Goal: Transaction & Acquisition: Purchase product/service

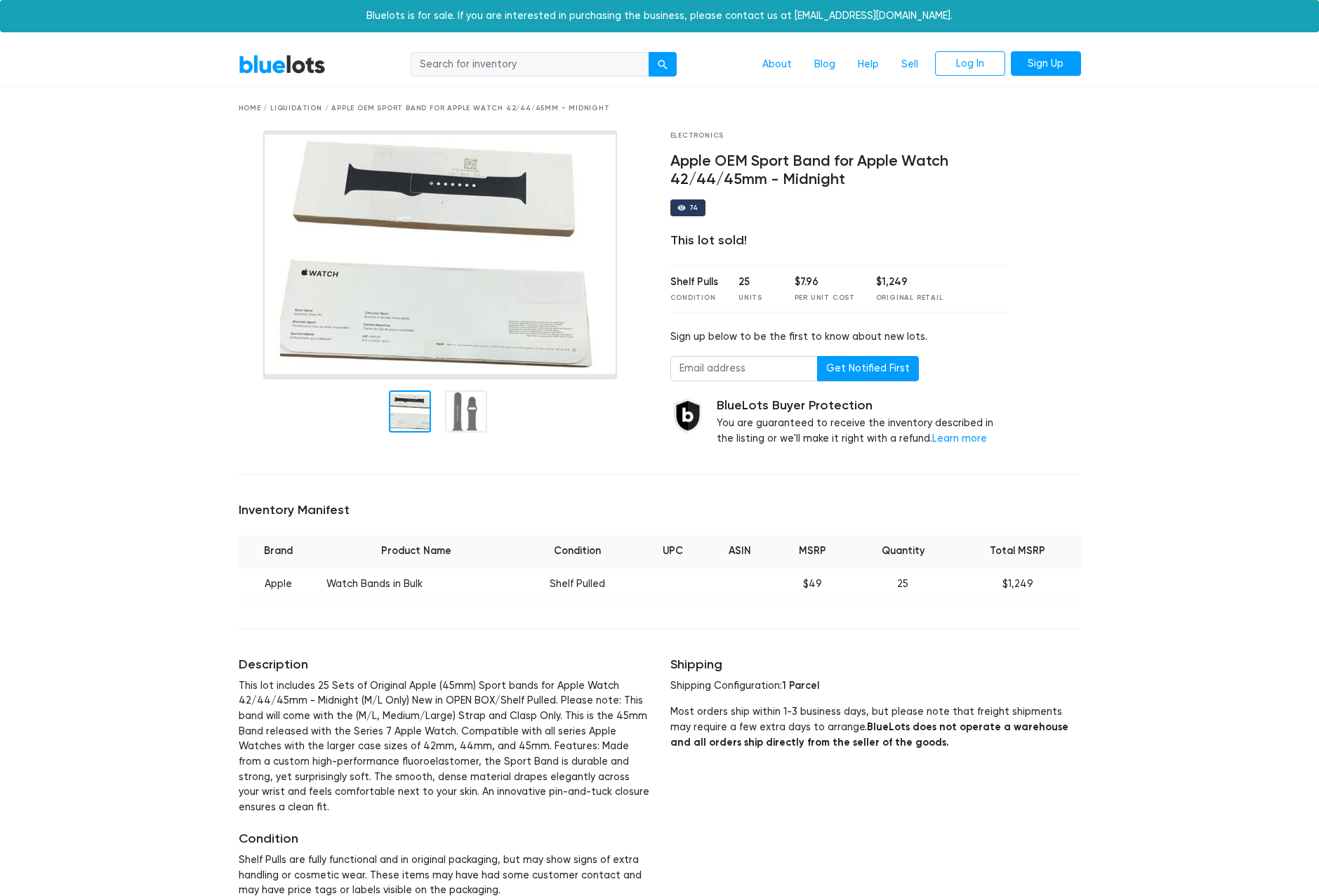
click at [298, 110] on div "Home / Liquidation / Apple OEM Sport Band for Apple Watch 42/44/45mm - Midnight" at bounding box center [659, 108] width 842 height 10
click at [283, 106] on div "Home / Liquidation / Apple OEM Sport Band for Apple Watch 42/44/45mm - Midnight" at bounding box center [659, 108] width 842 height 10
click at [286, 69] on link "BlueLots" at bounding box center [282, 64] width 87 height 20
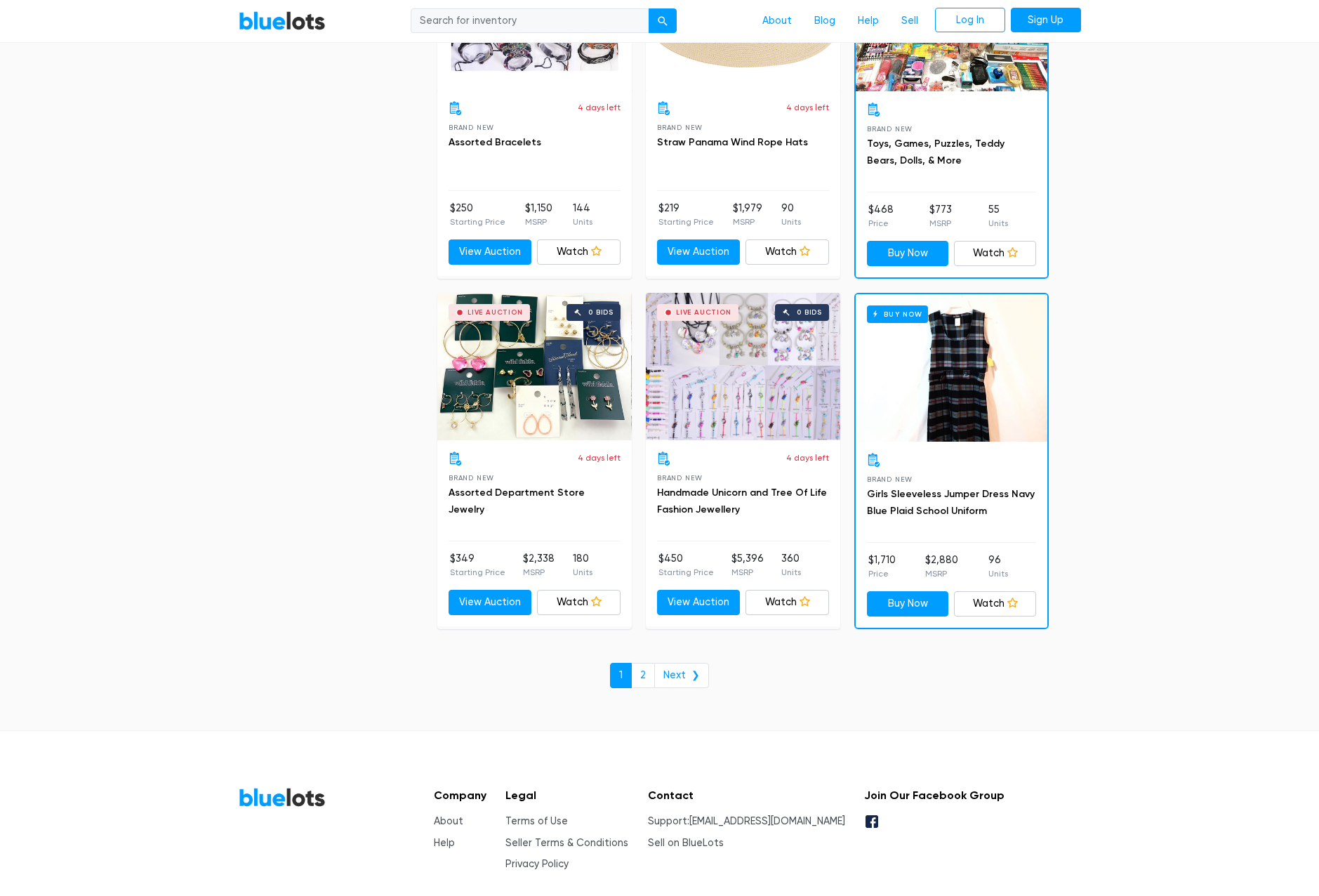
scroll to position [5756, 0]
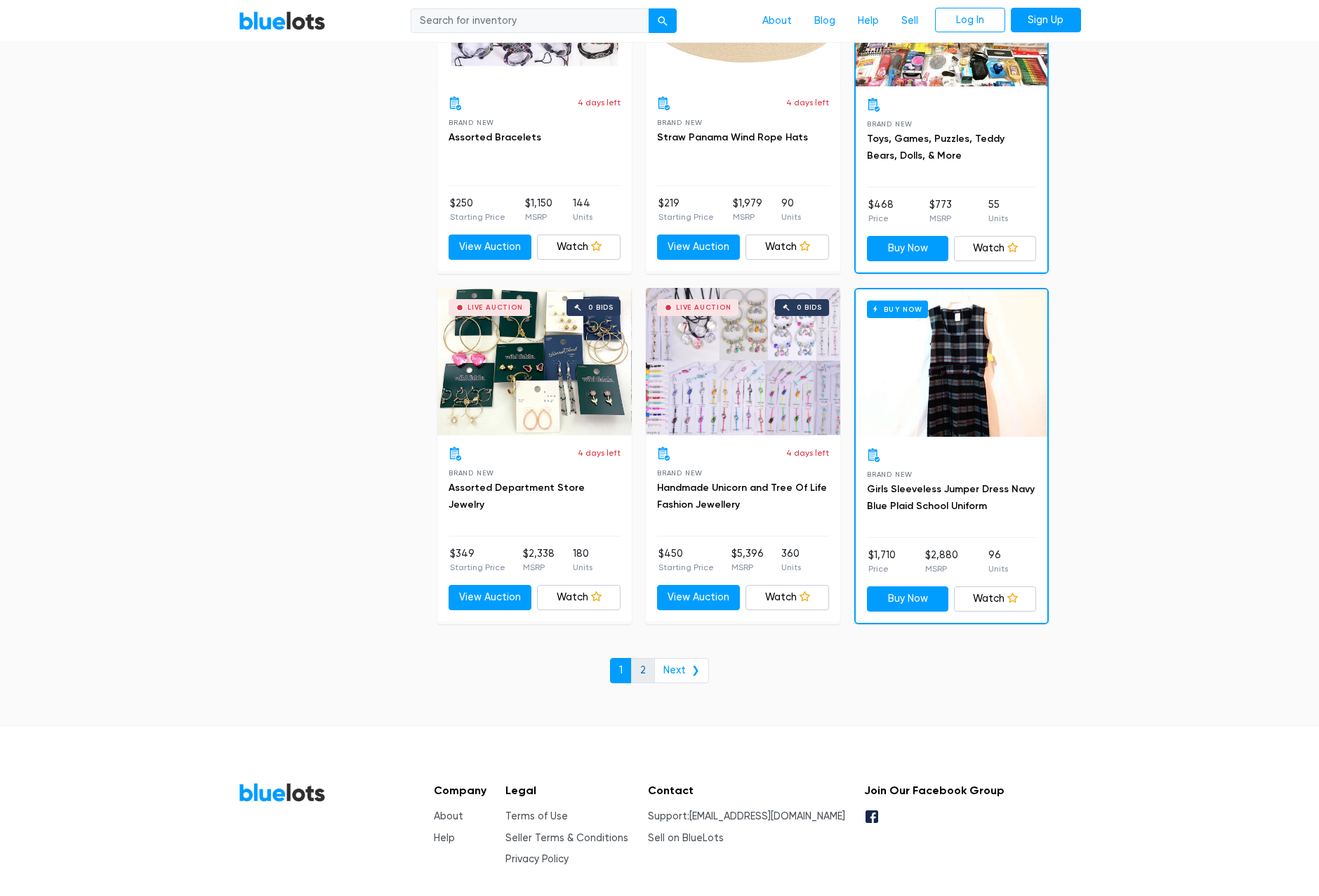
click at [645, 670] on link "2" at bounding box center [643, 670] width 24 height 26
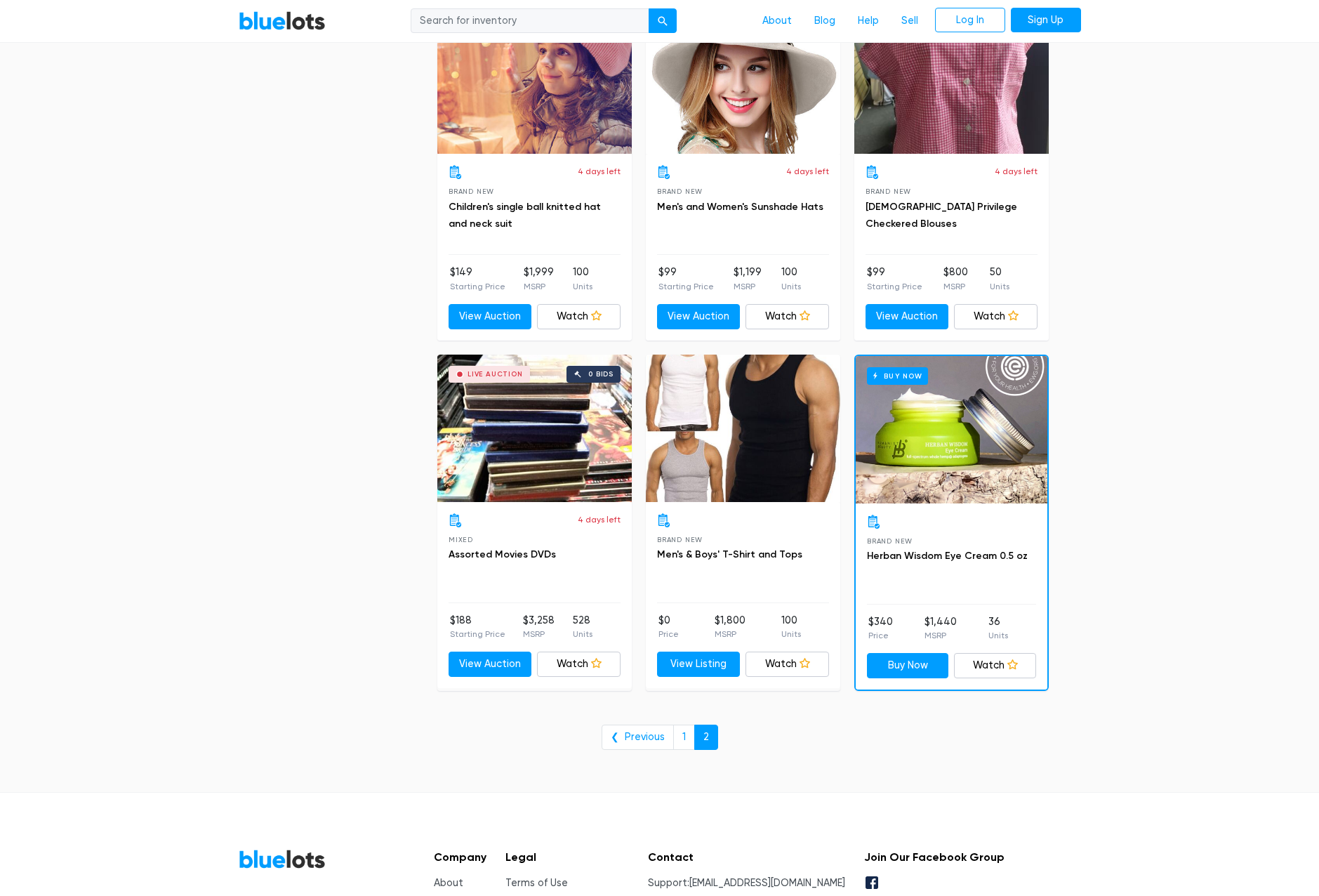
scroll to position [2948, 0]
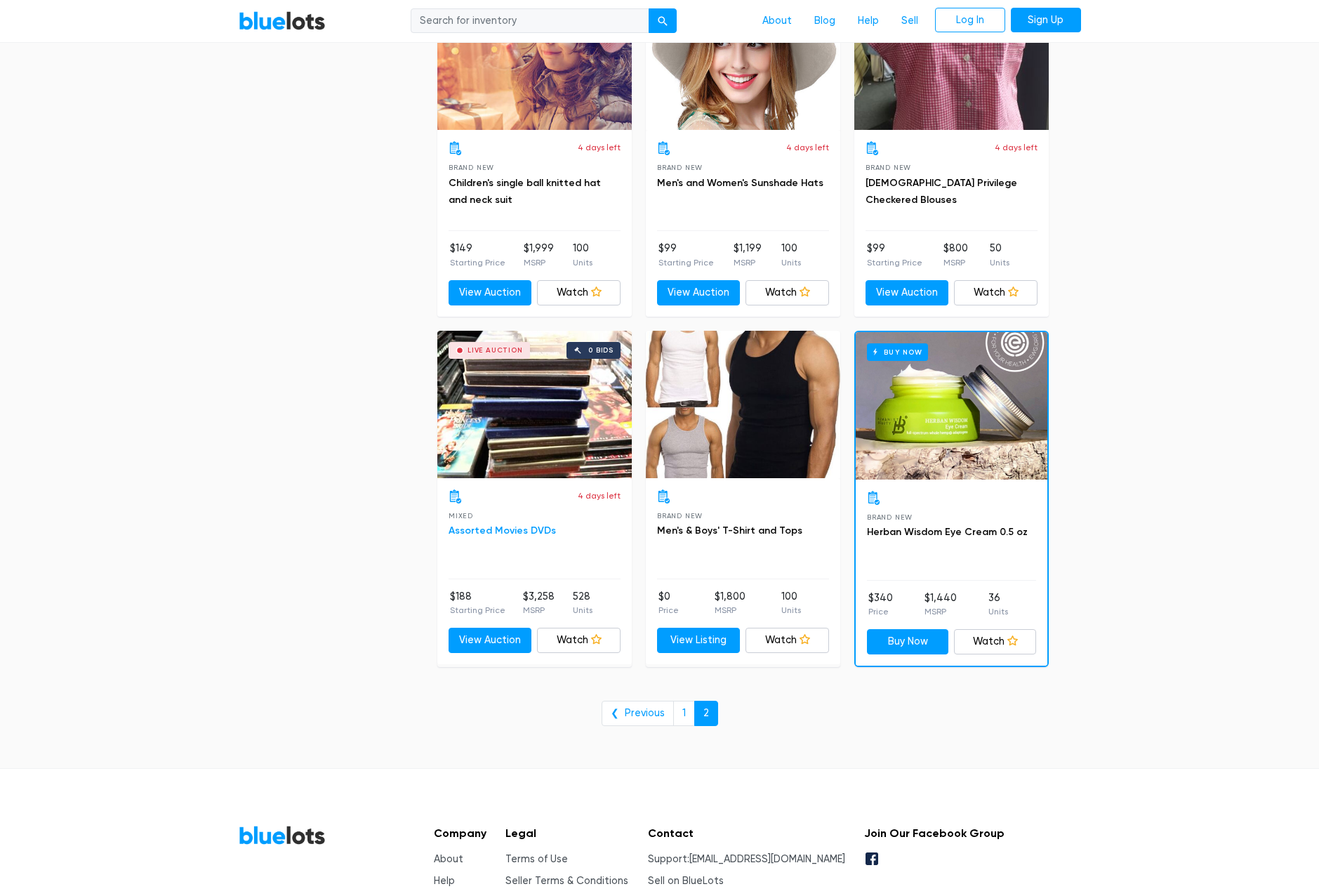
click at [502, 533] on link "Assorted Movies DVDs" at bounding box center [502, 530] width 107 height 12
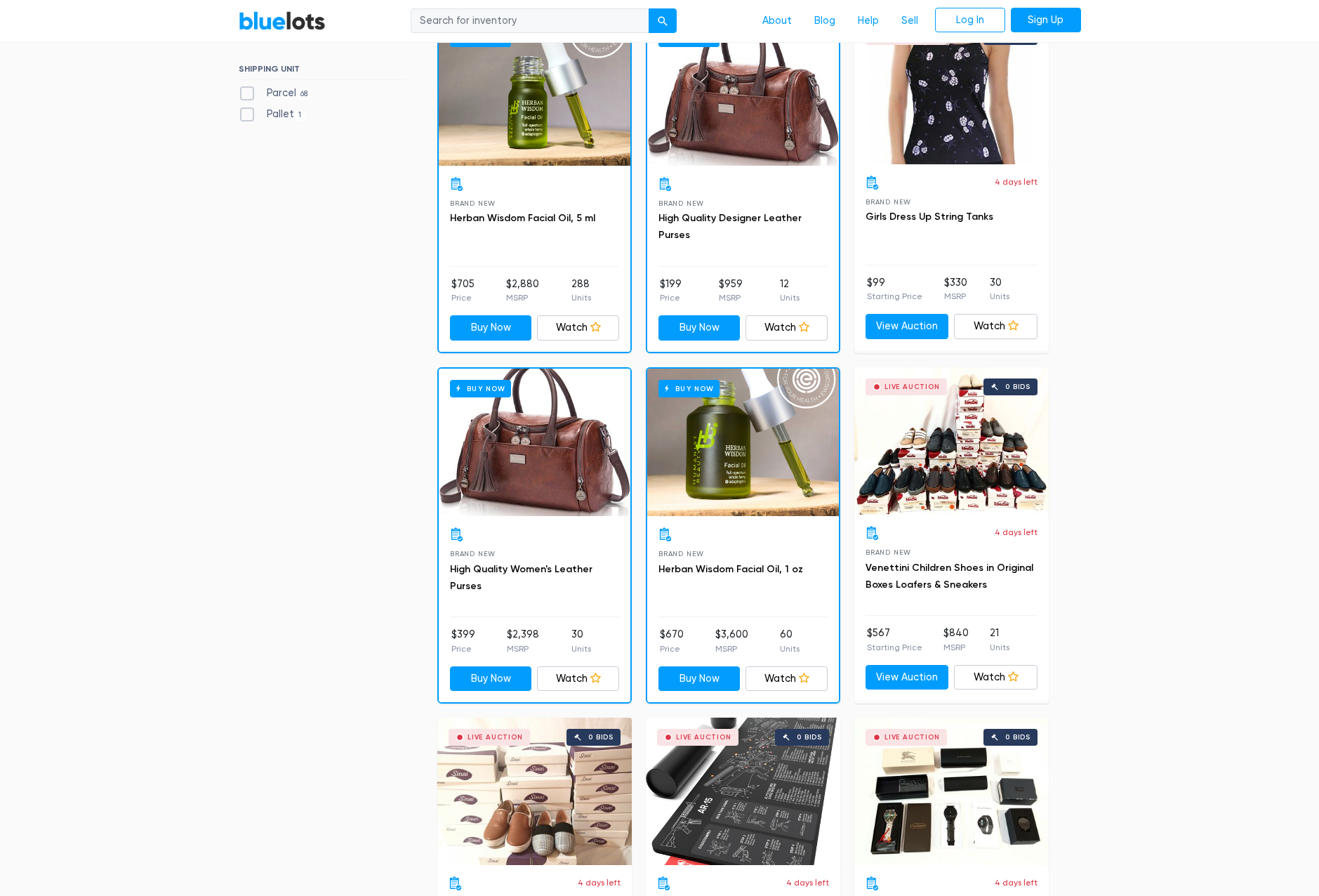
scroll to position [0, 0]
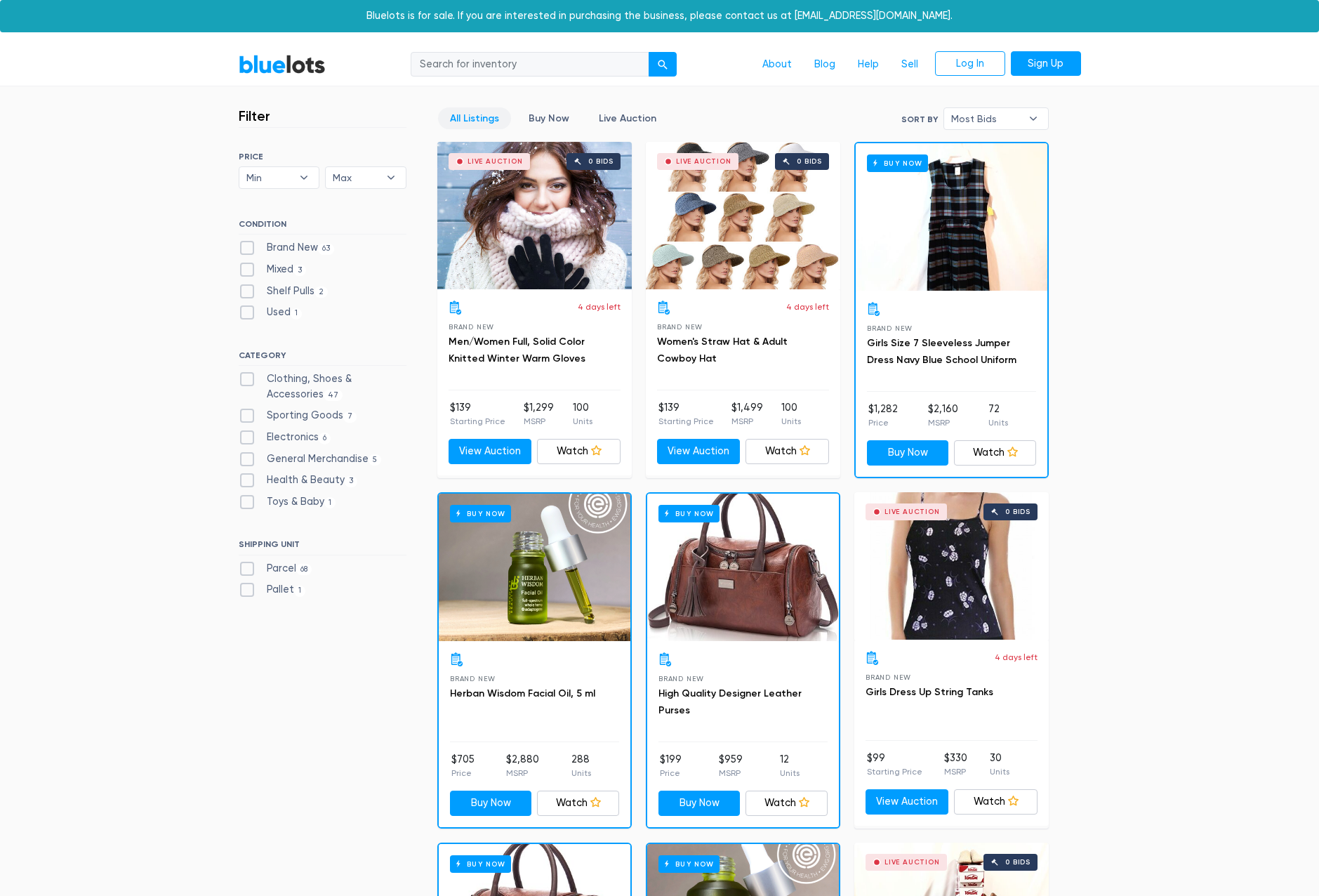
drag, startPoint x: 226, startPoint y: 398, endPoint x: 246, endPoint y: 314, distance: 86.3
click at [562, 114] on link "Buy Now" at bounding box center [549, 118] width 65 height 22
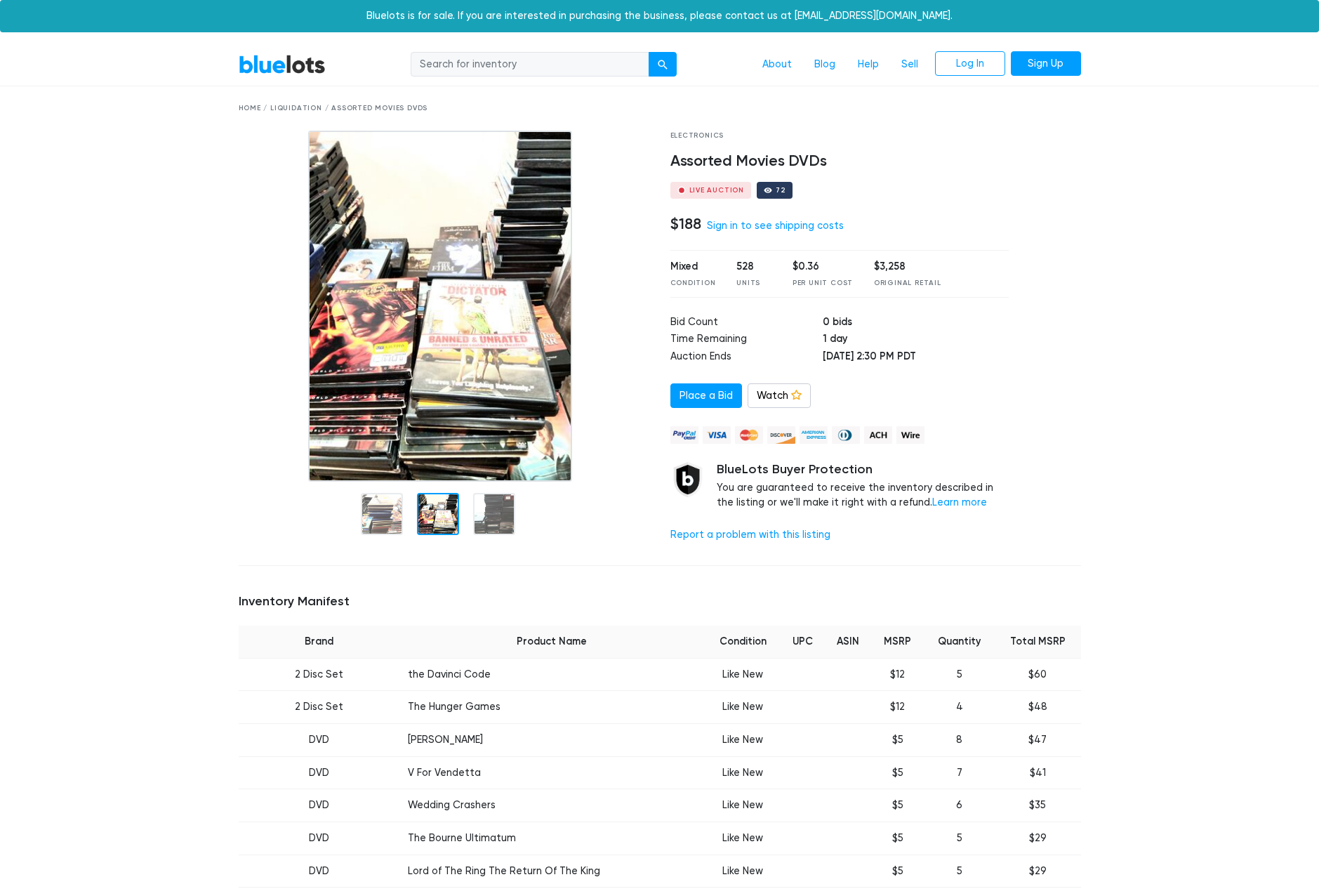
click at [426, 513] on div at bounding box center [438, 514] width 42 height 42
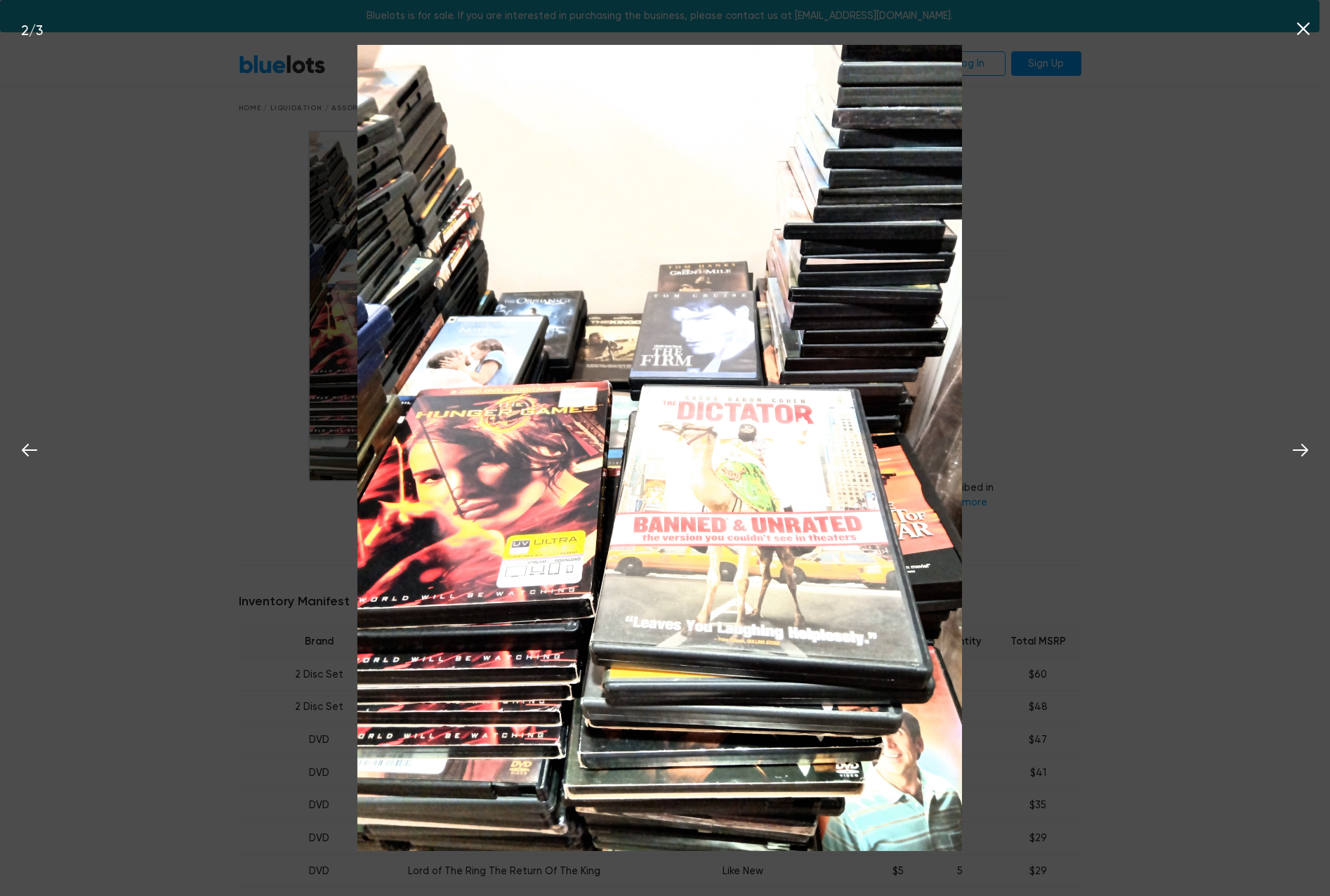
click at [1302, 26] on icon at bounding box center [1303, 29] width 21 height 21
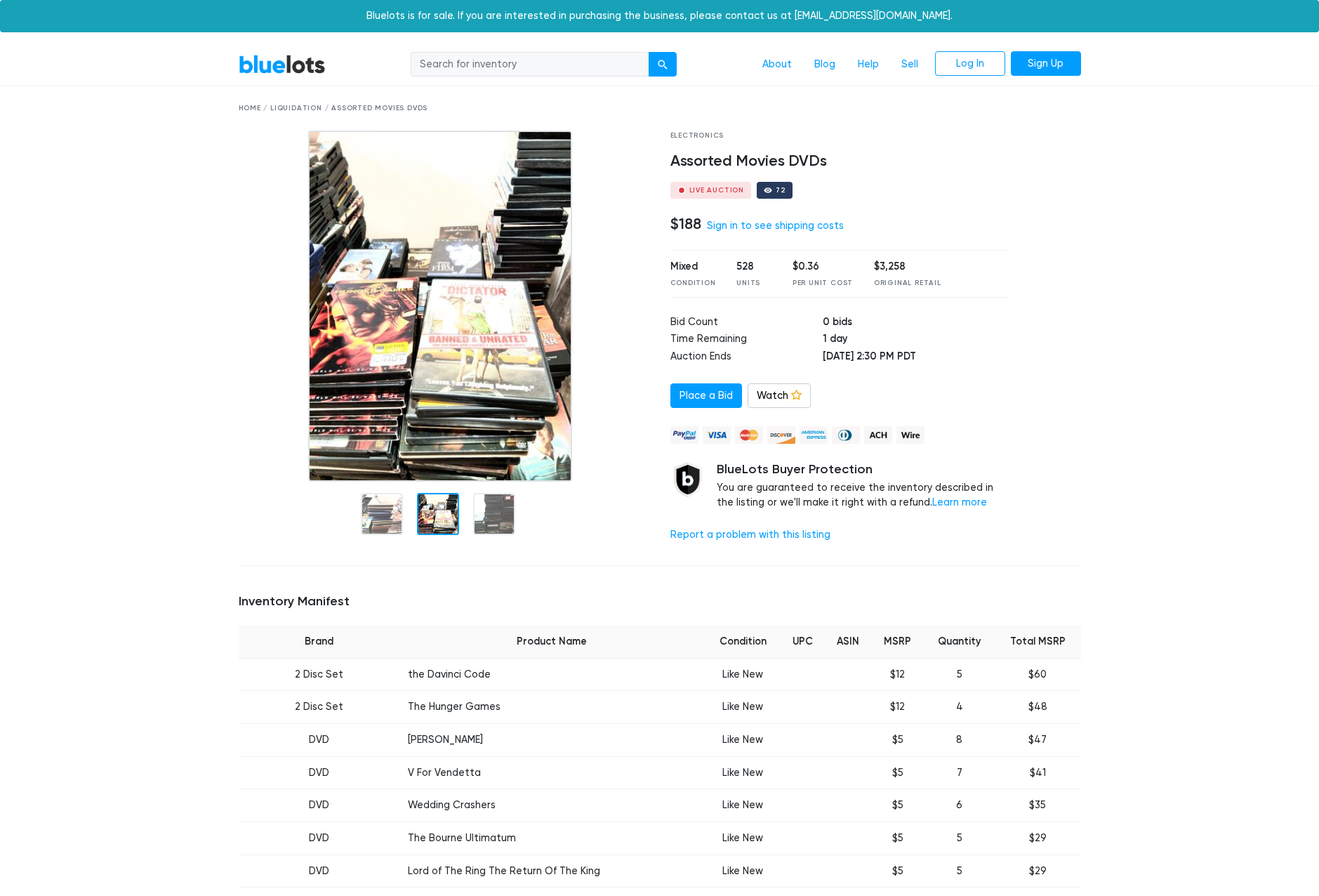
drag, startPoint x: 1167, startPoint y: 650, endPoint x: 1131, endPoint y: 349, distance: 303.1
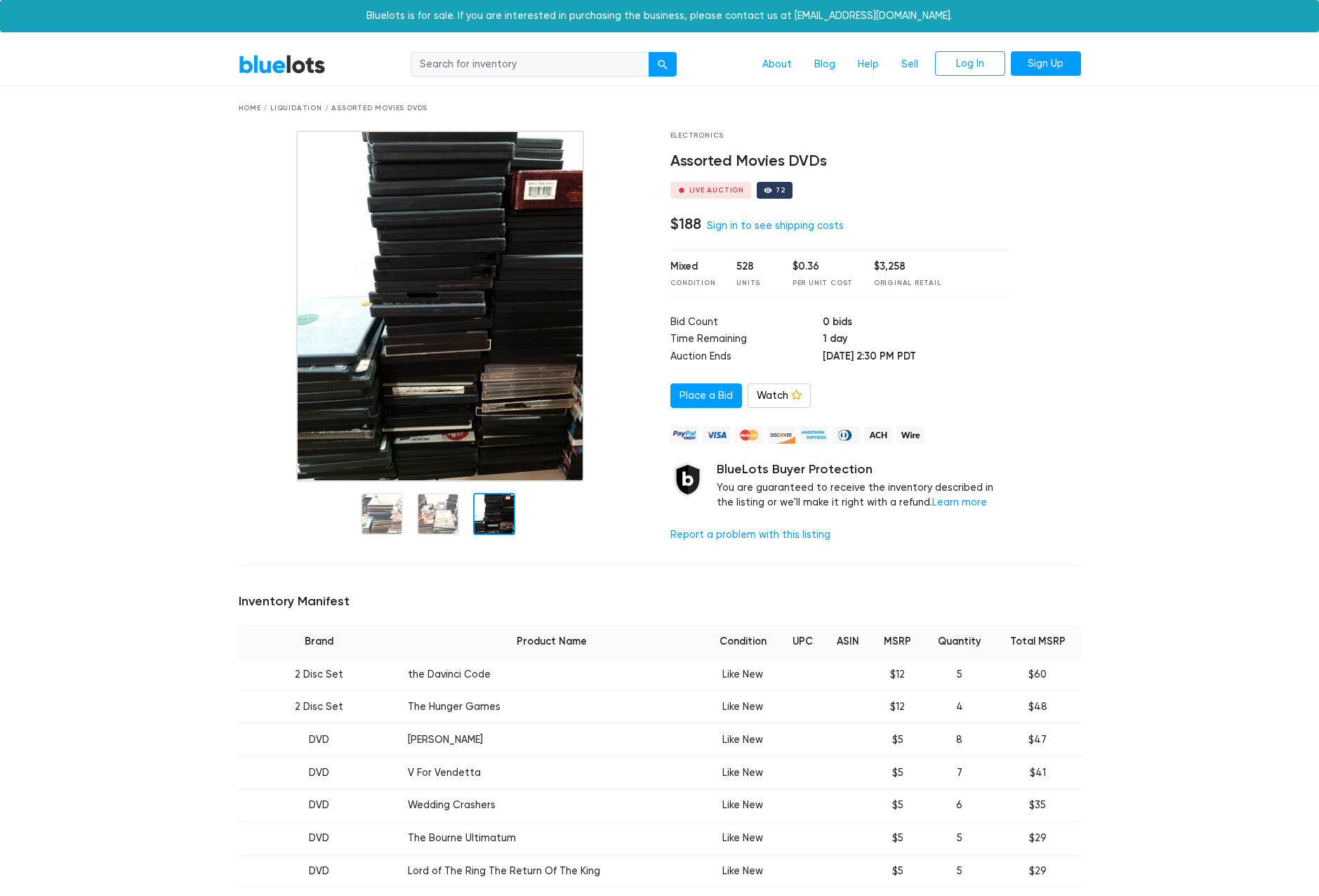
click at [250, 108] on div "Home / Liquidation / Assorted Movies DVDs" at bounding box center [659, 108] width 842 height 10
click at [913, 59] on link "Sell" at bounding box center [909, 64] width 39 height 26
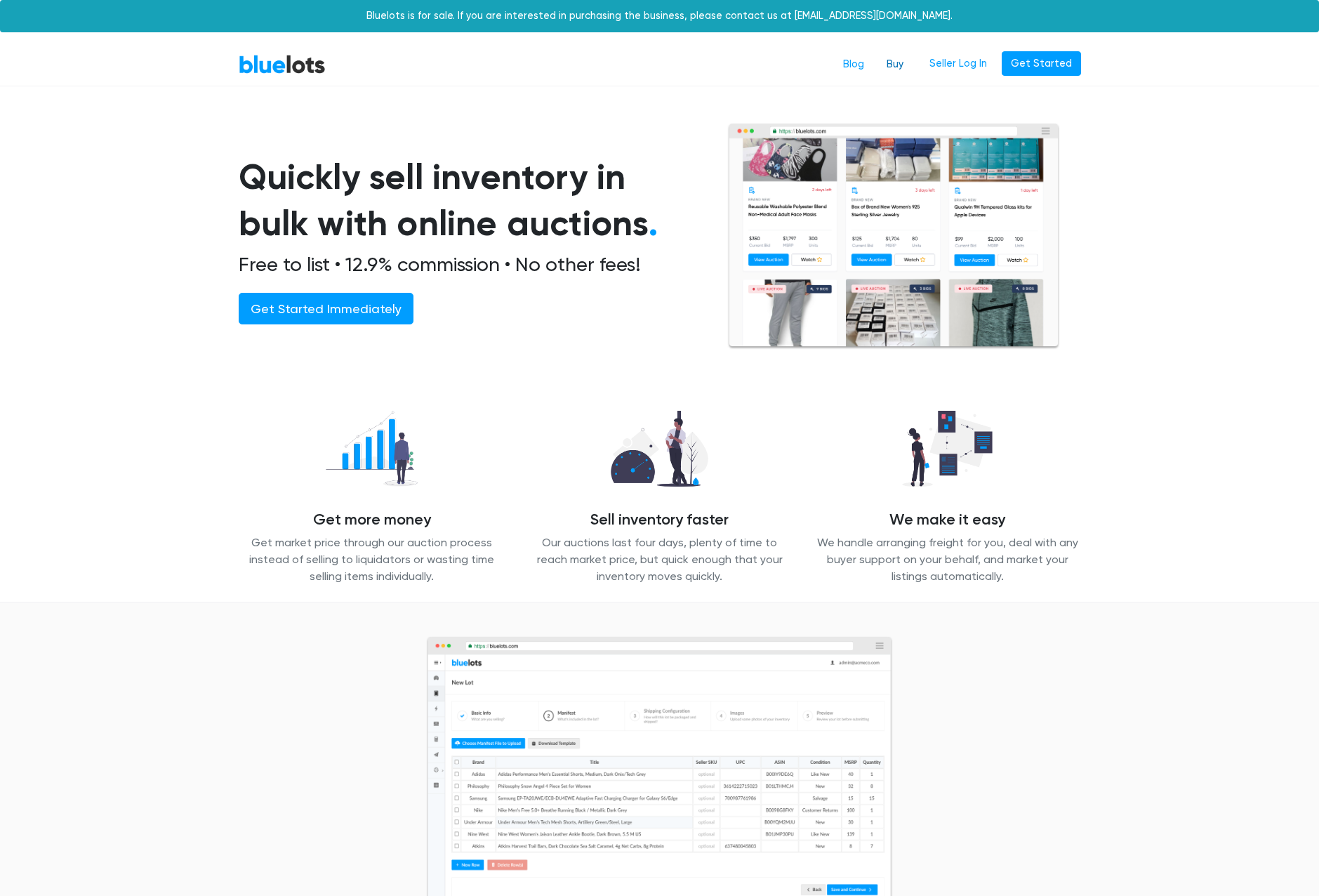
click at [900, 56] on link "Buy" at bounding box center [894, 64] width 39 height 26
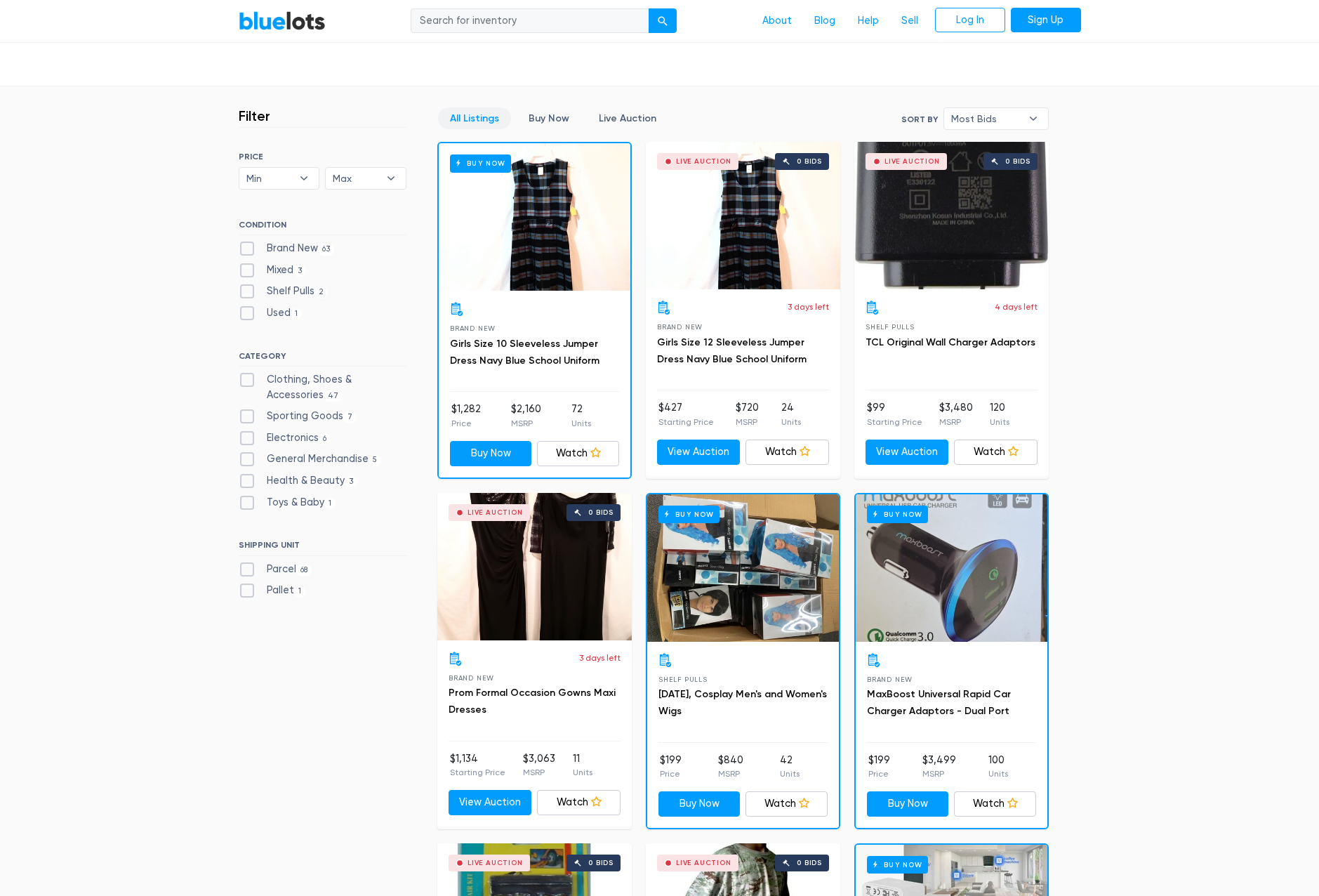
scroll to position [210, 0]
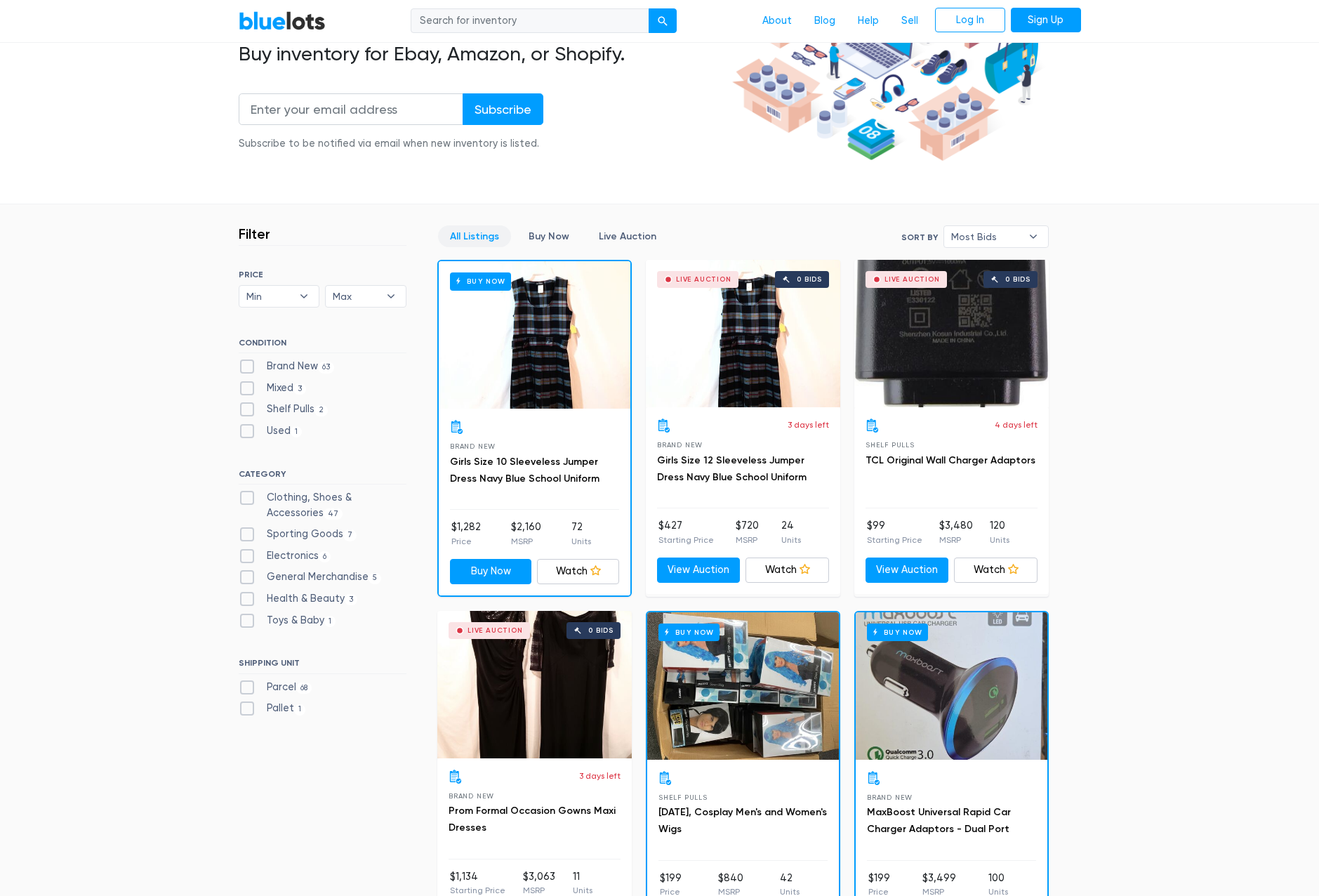
click at [294, 549] on label "Electronics 6" at bounding box center [285, 555] width 93 height 15
click at [248, 549] on input "Electronics 6" at bounding box center [242, 552] width 9 height 9
checkbox input "true"
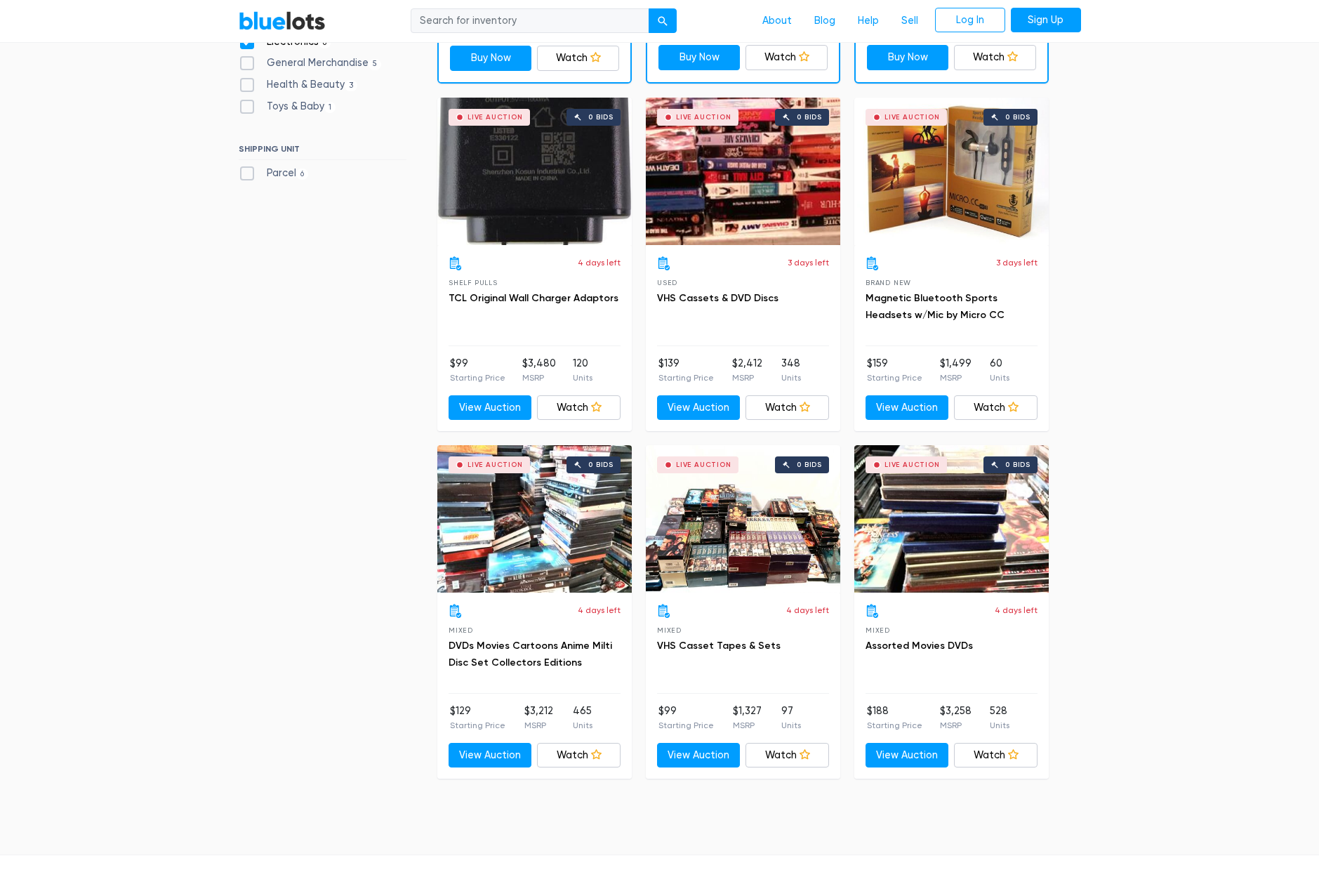
scroll to position [729, 0]
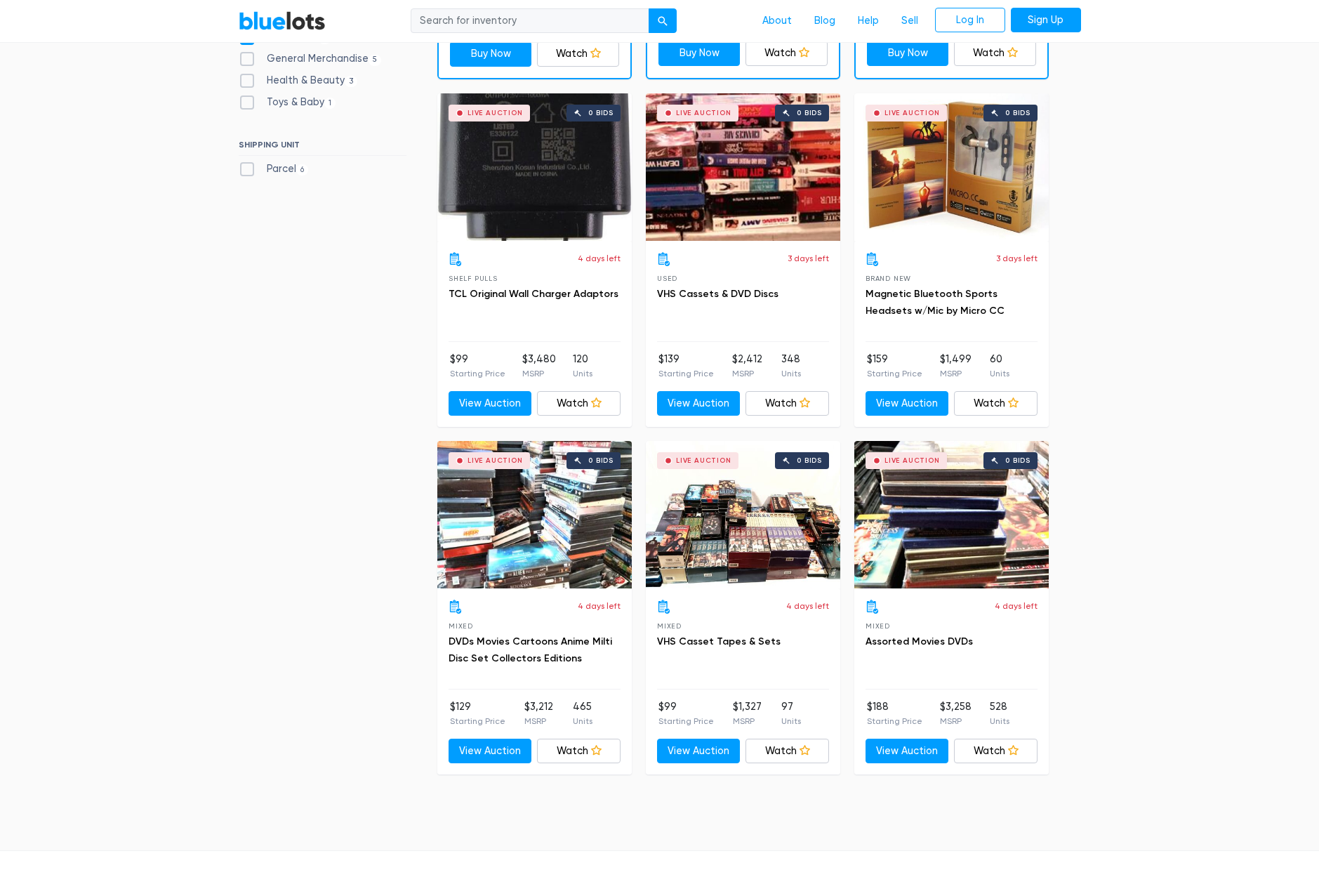
click at [709, 550] on div "Live Auction 0 bids" at bounding box center [742, 514] width 194 height 147
click at [884, 534] on div "Live Auction 0 bids" at bounding box center [951, 514] width 194 height 147
click at [563, 530] on div "Live Auction 0 bids" at bounding box center [534, 514] width 194 height 147
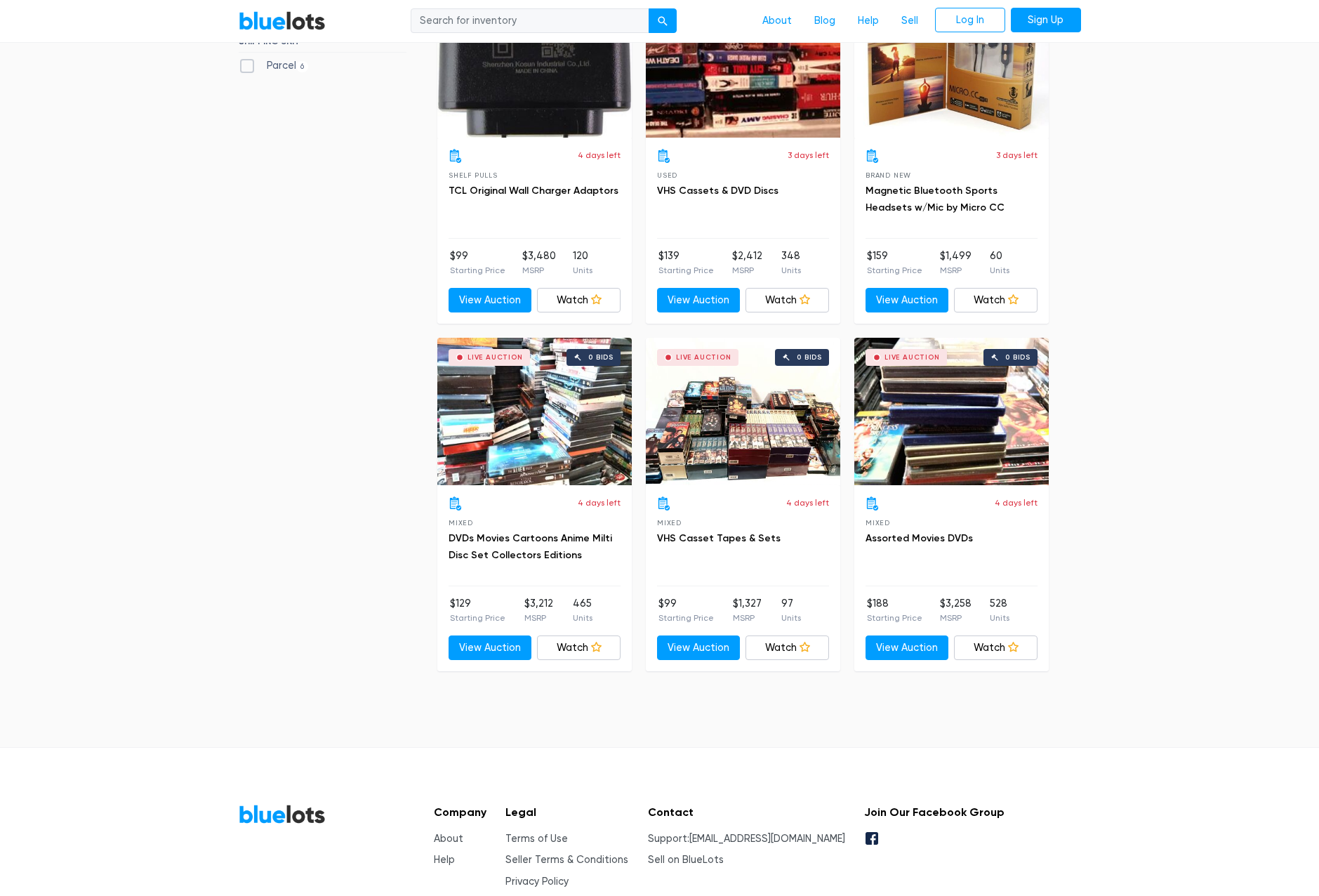
scroll to position [869, 0]
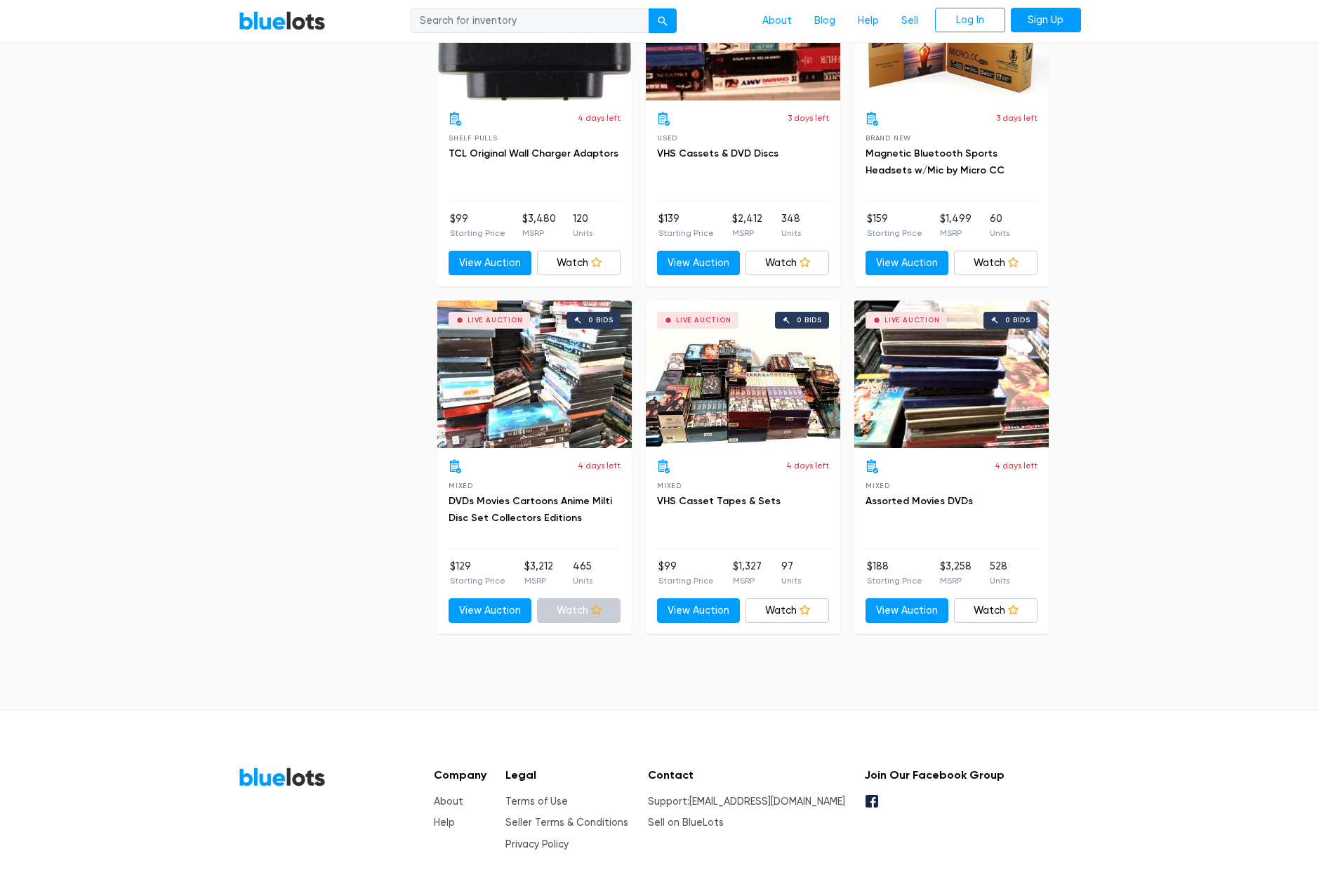
click at [581, 608] on link "Watch" at bounding box center [578, 611] width 83 height 26
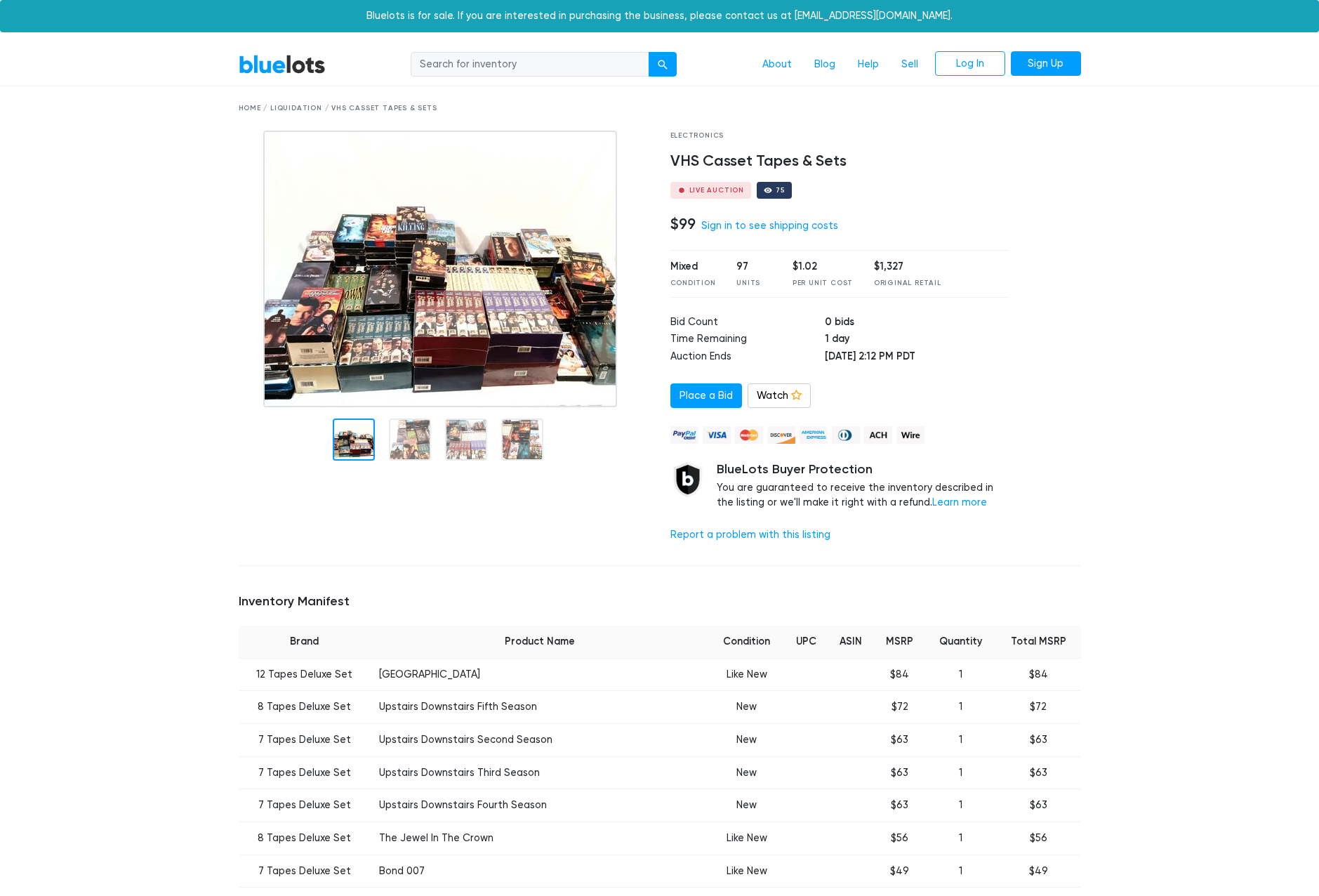
click at [478, 318] on img at bounding box center [440, 269] width 354 height 277
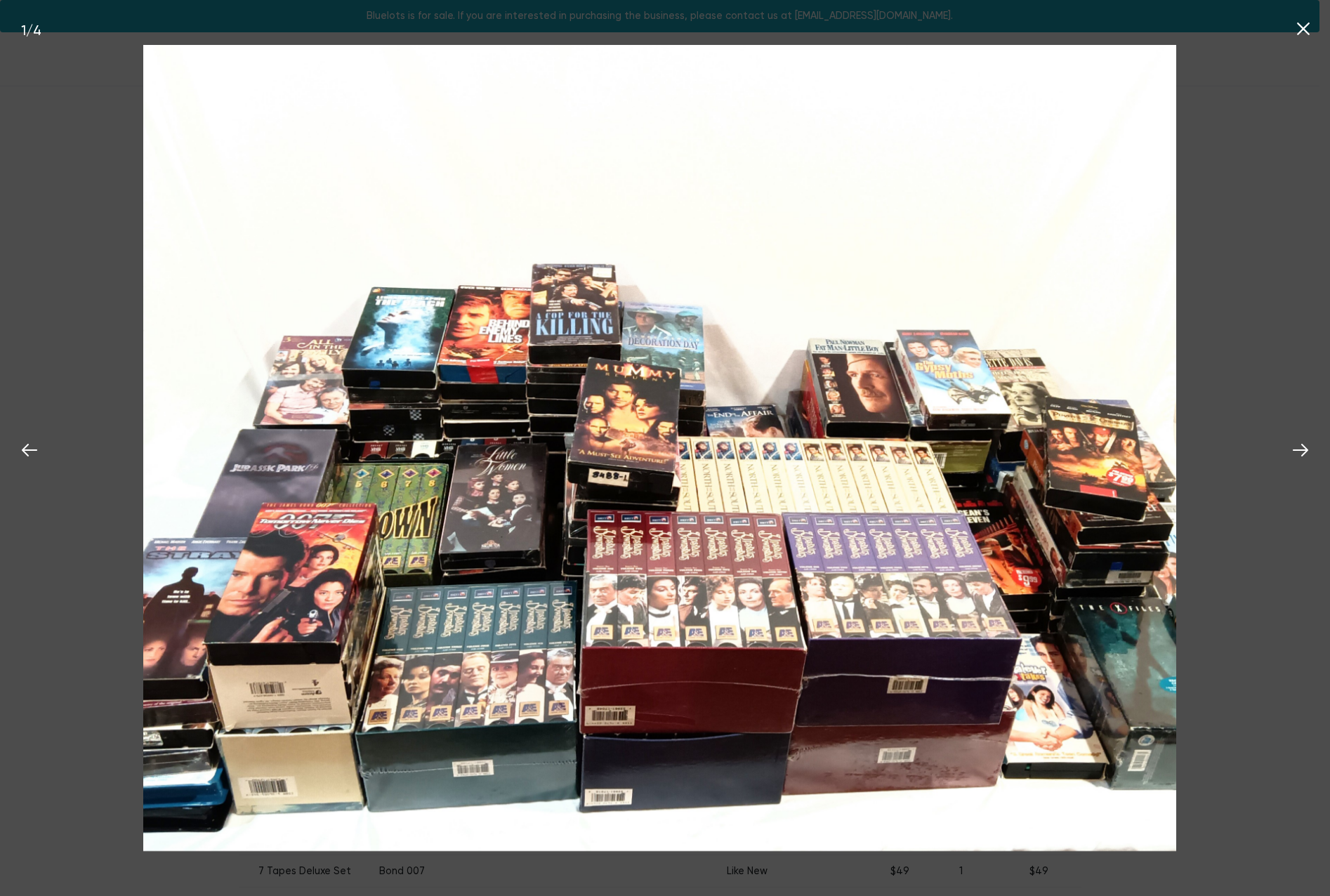
click at [1310, 35] on icon at bounding box center [1303, 29] width 21 height 21
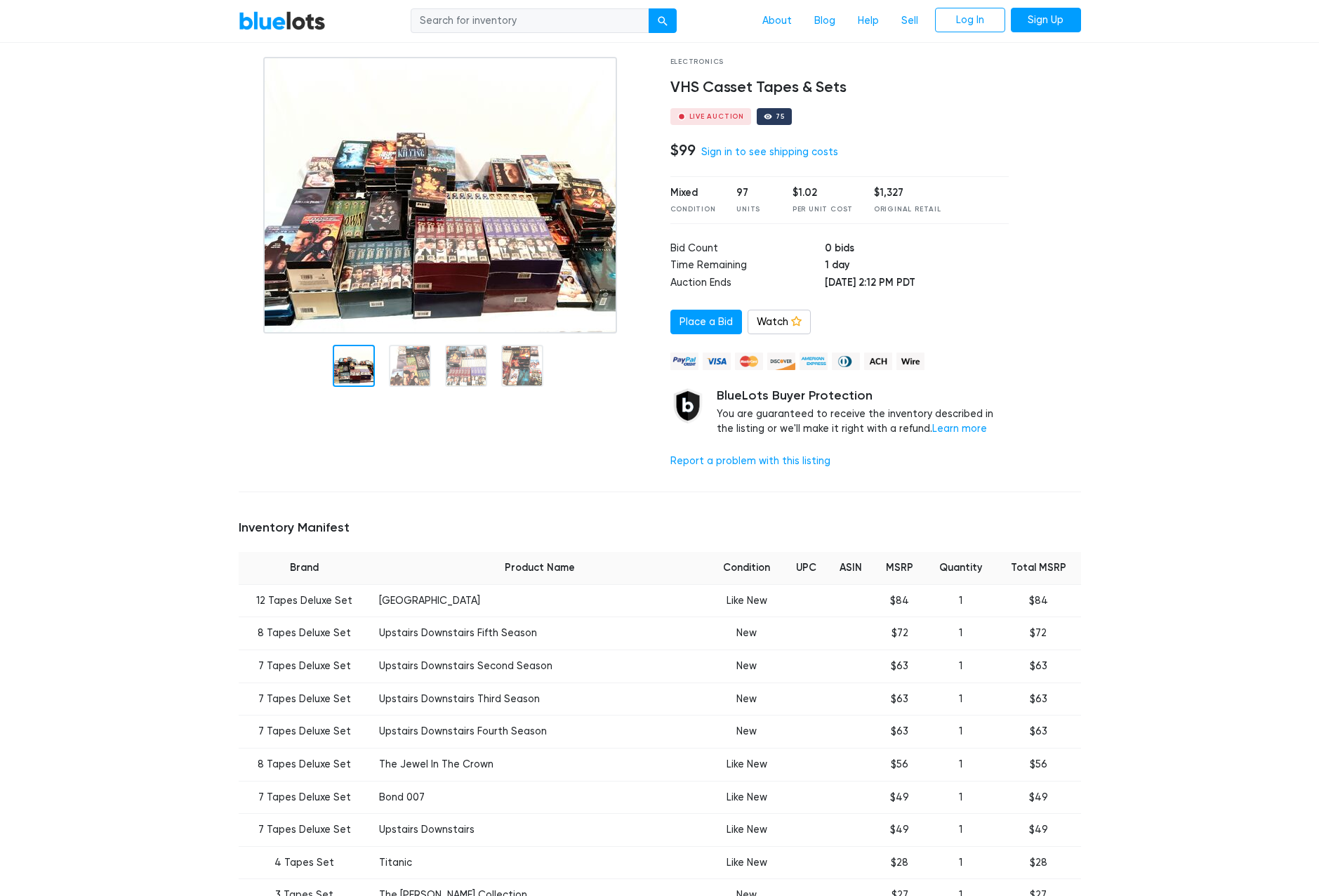
scroll to position [70, 0]
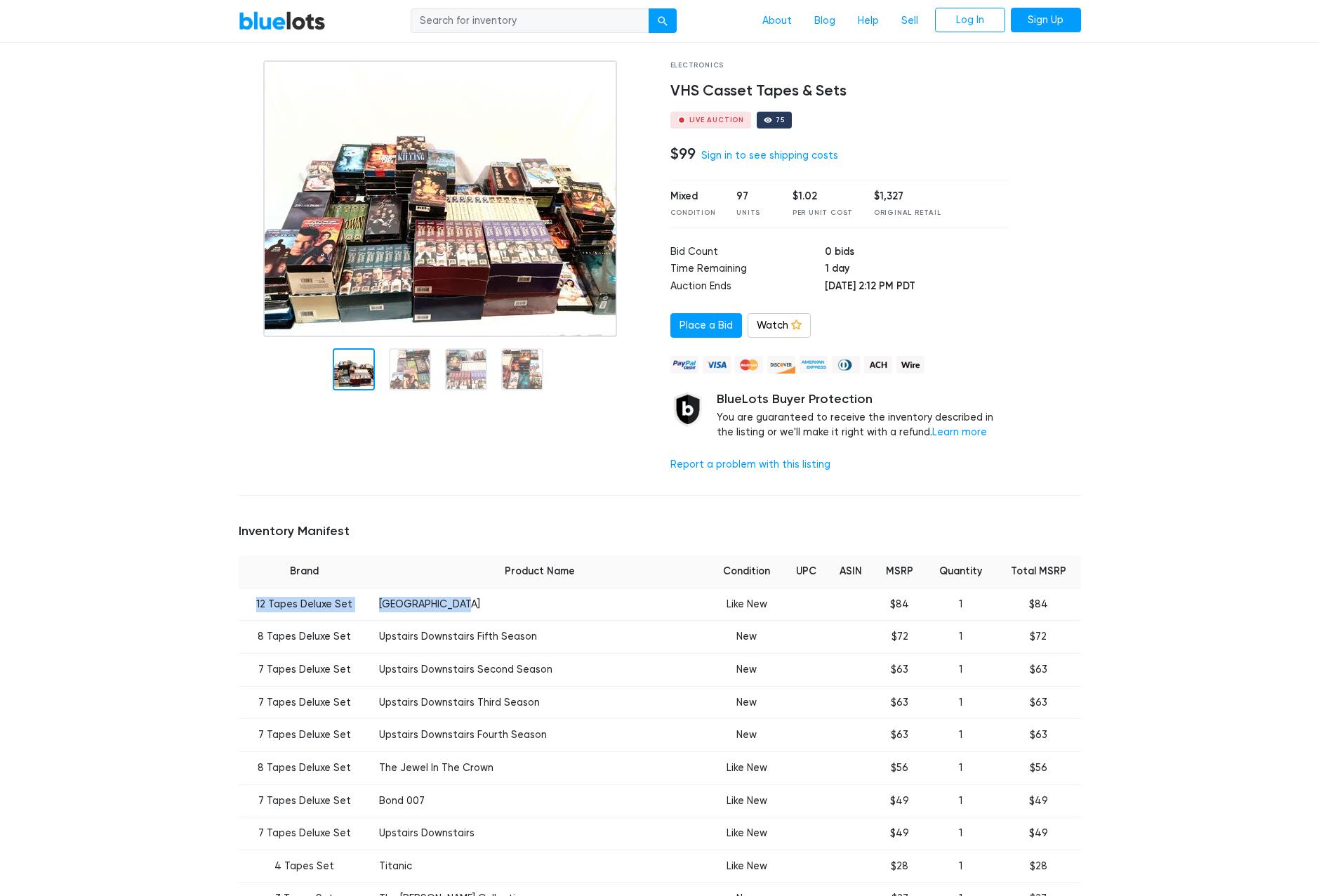
drag, startPoint x: 259, startPoint y: 604, endPoint x: 461, endPoint y: 618, distance: 202.5
click at [461, 618] on tr "12 Tapes Deluxe Set North And South Like New $84 1 $84" at bounding box center [659, 603] width 842 height 33
drag, startPoint x: 461, startPoint y: 618, endPoint x: 445, endPoint y: 606, distance: 20.0
copy tr "12 Tapes Deluxe Set North And South"
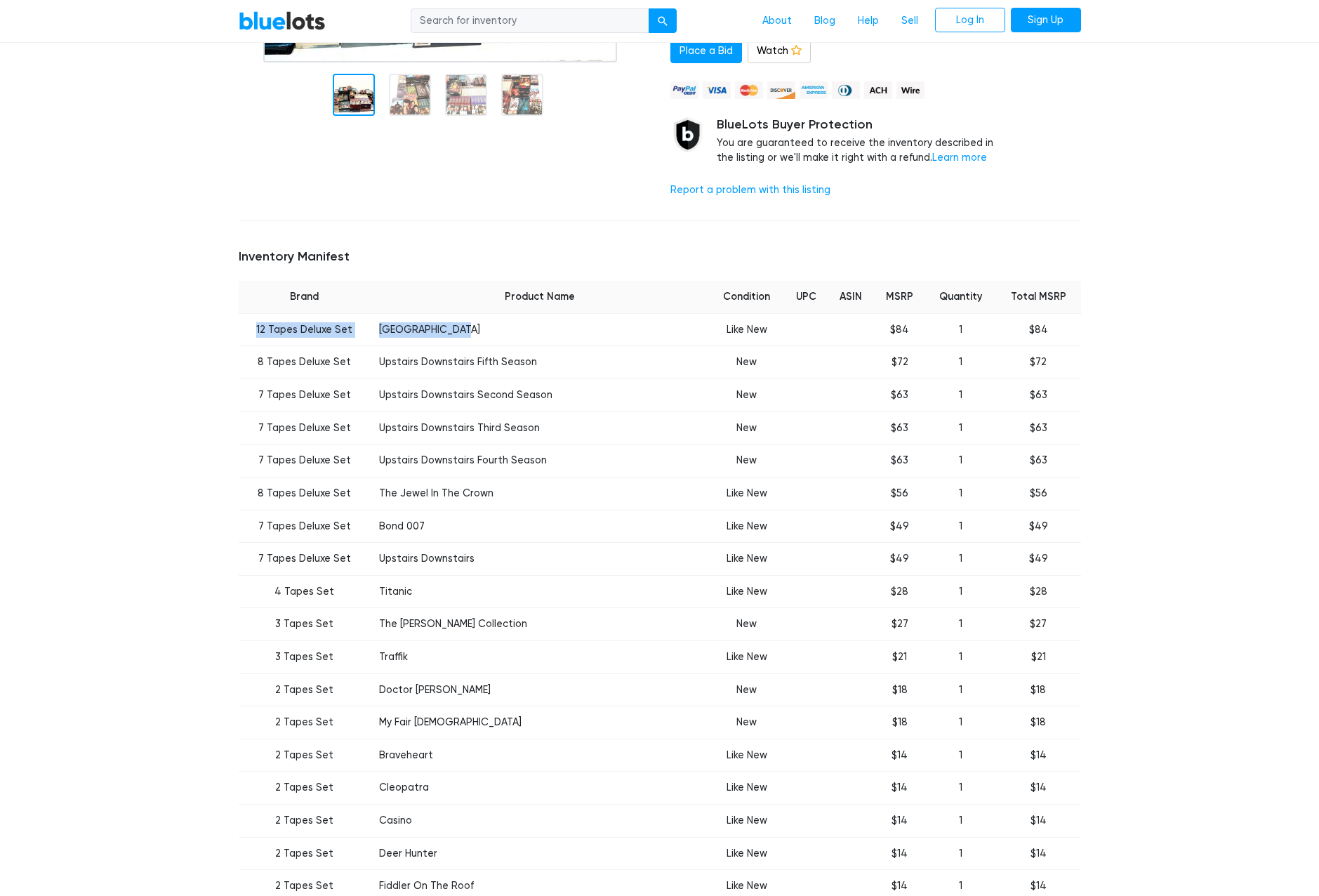
scroll to position [351, 0]
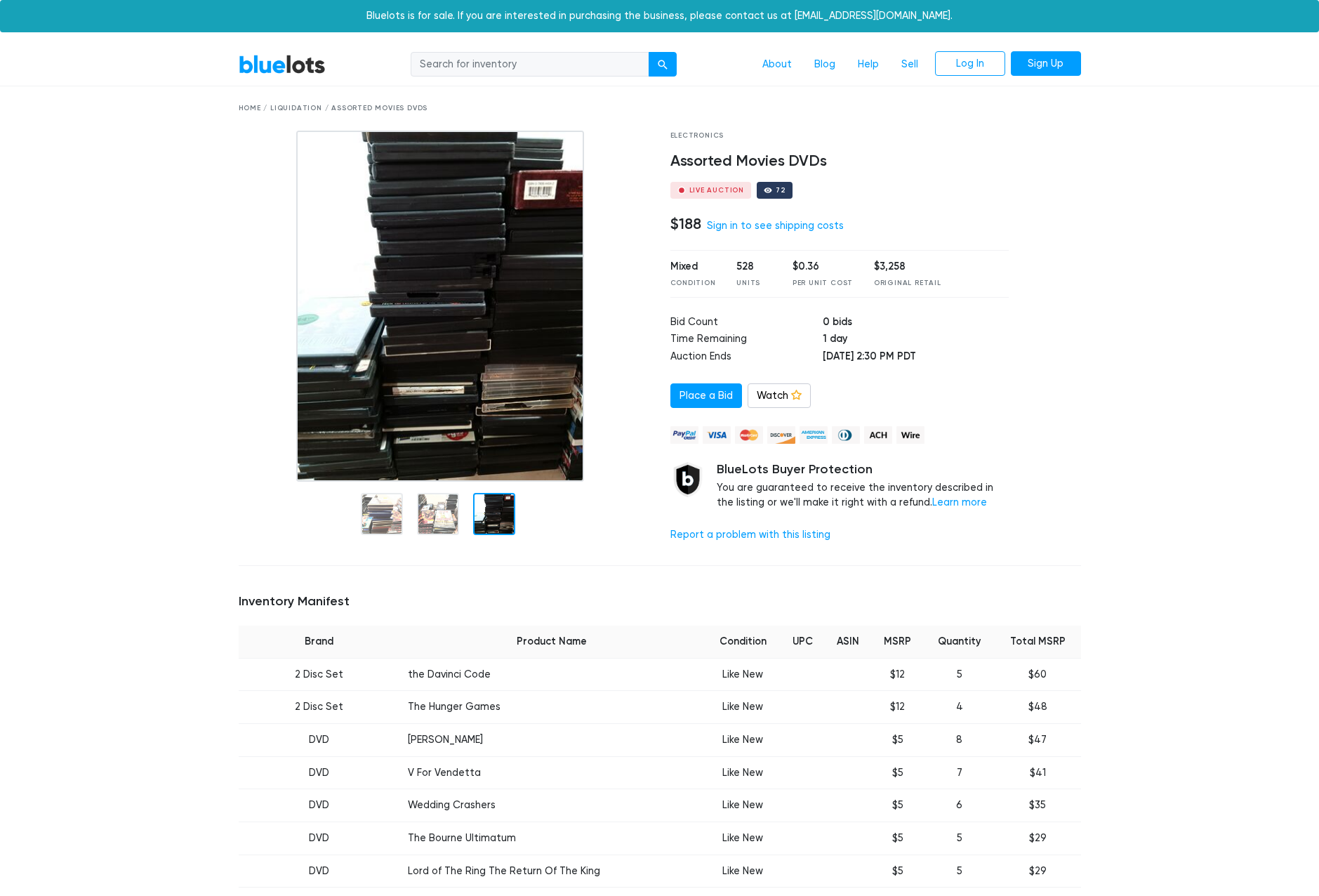
drag, startPoint x: 1165, startPoint y: 630, endPoint x: 1143, endPoint y: 341, distance: 289.8
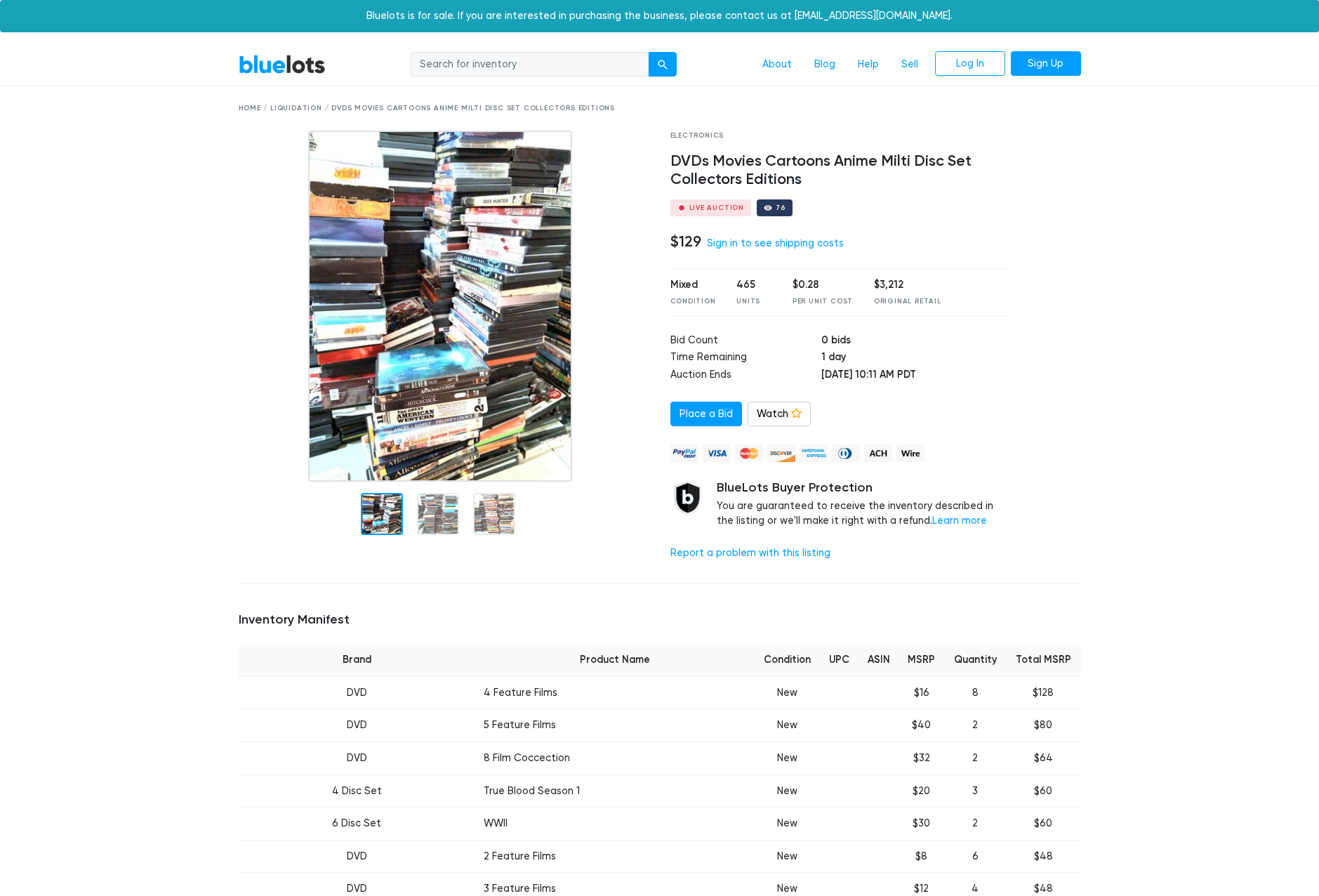
drag, startPoint x: 264, startPoint y: 632, endPoint x: 262, endPoint y: 546, distance: 86.0
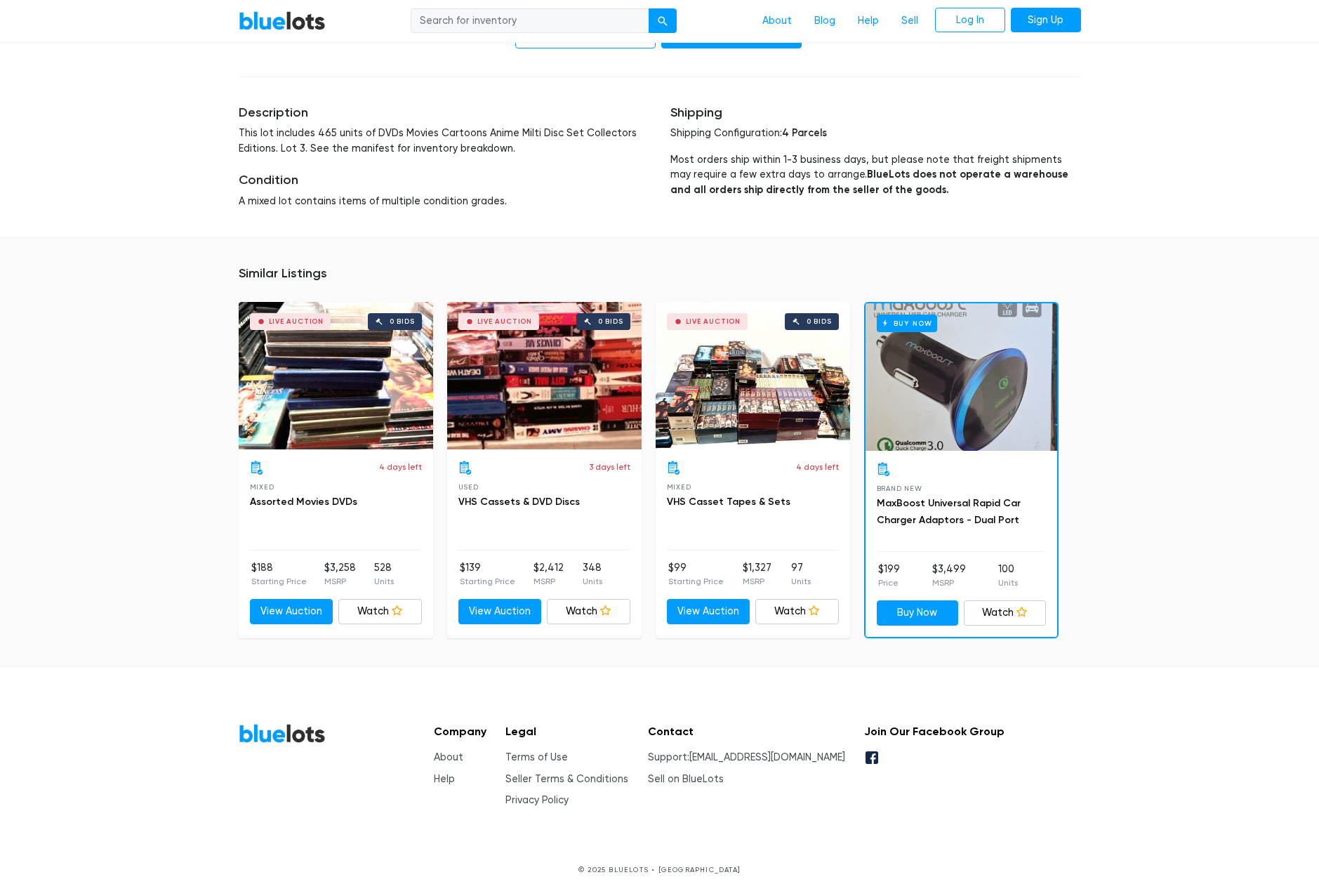
drag, startPoint x: 1149, startPoint y: 253, endPoint x: 1226, endPoint y: 598, distance: 353.5
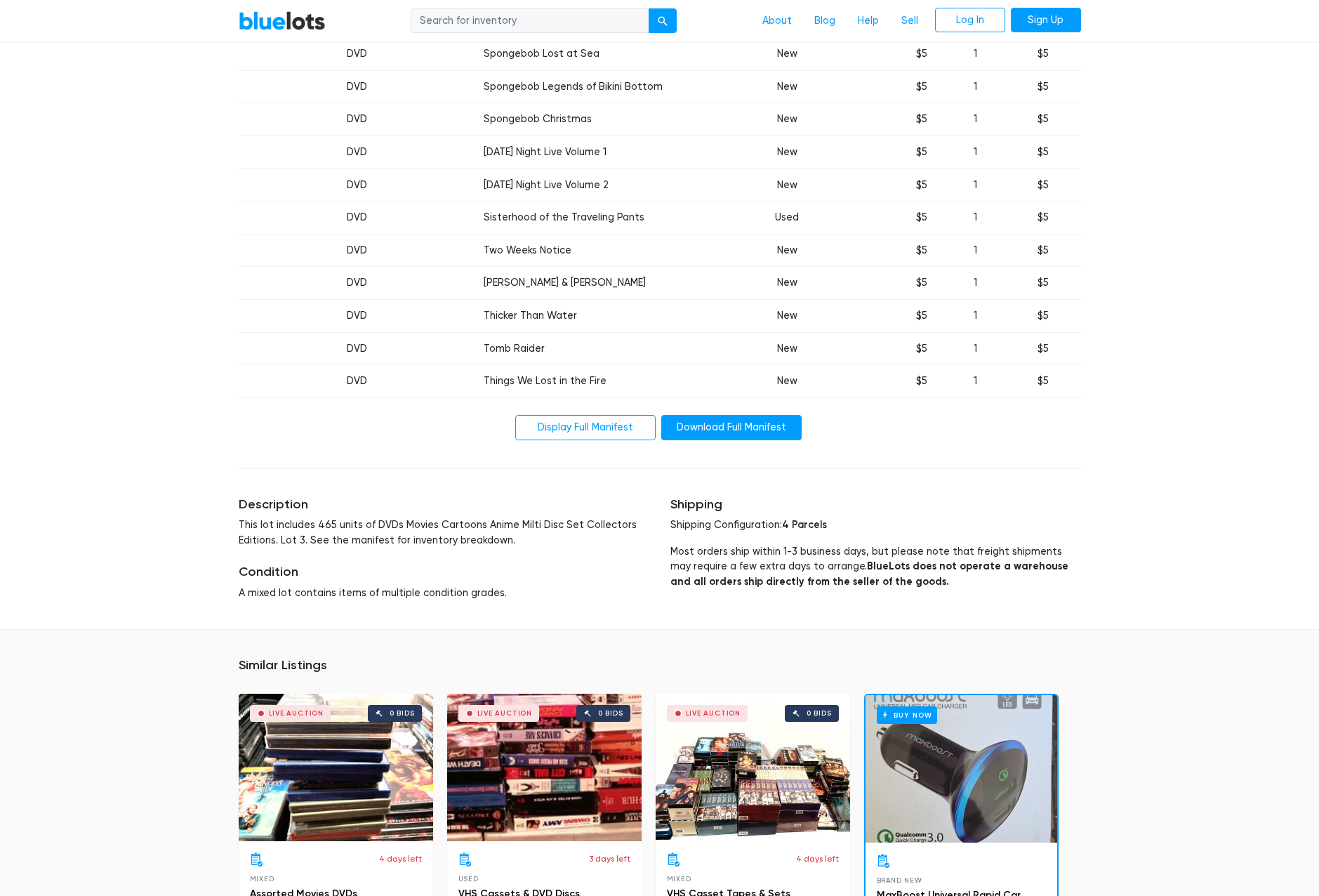
scroll to position [10737, 0]
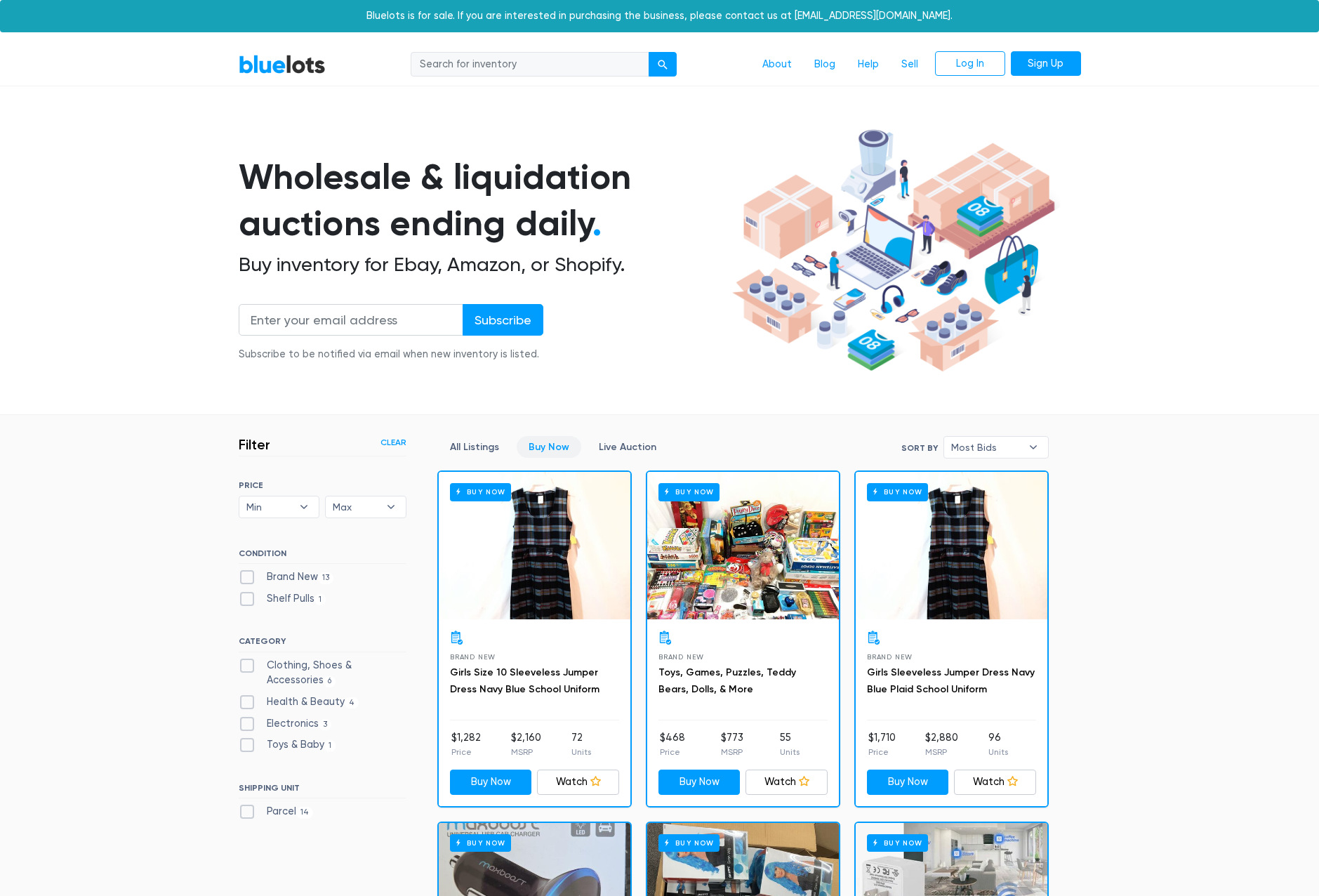
scroll to position [378, 0]
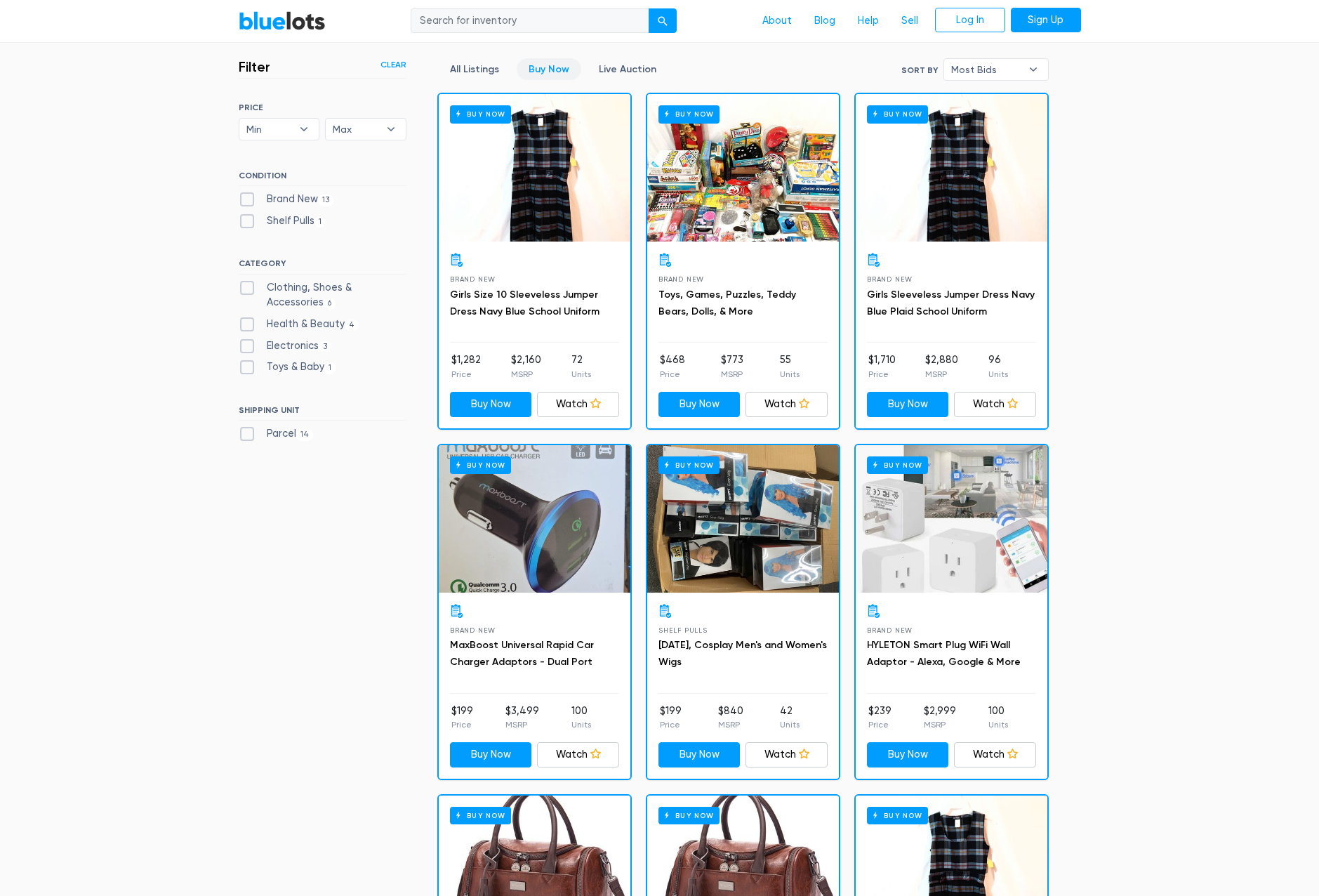
click at [311, 346] on label "Electronics 3" at bounding box center [285, 346] width 94 height 15
click at [248, 346] on input "Electronics 3" at bounding box center [242, 342] width 9 height 9
checkbox input "true"
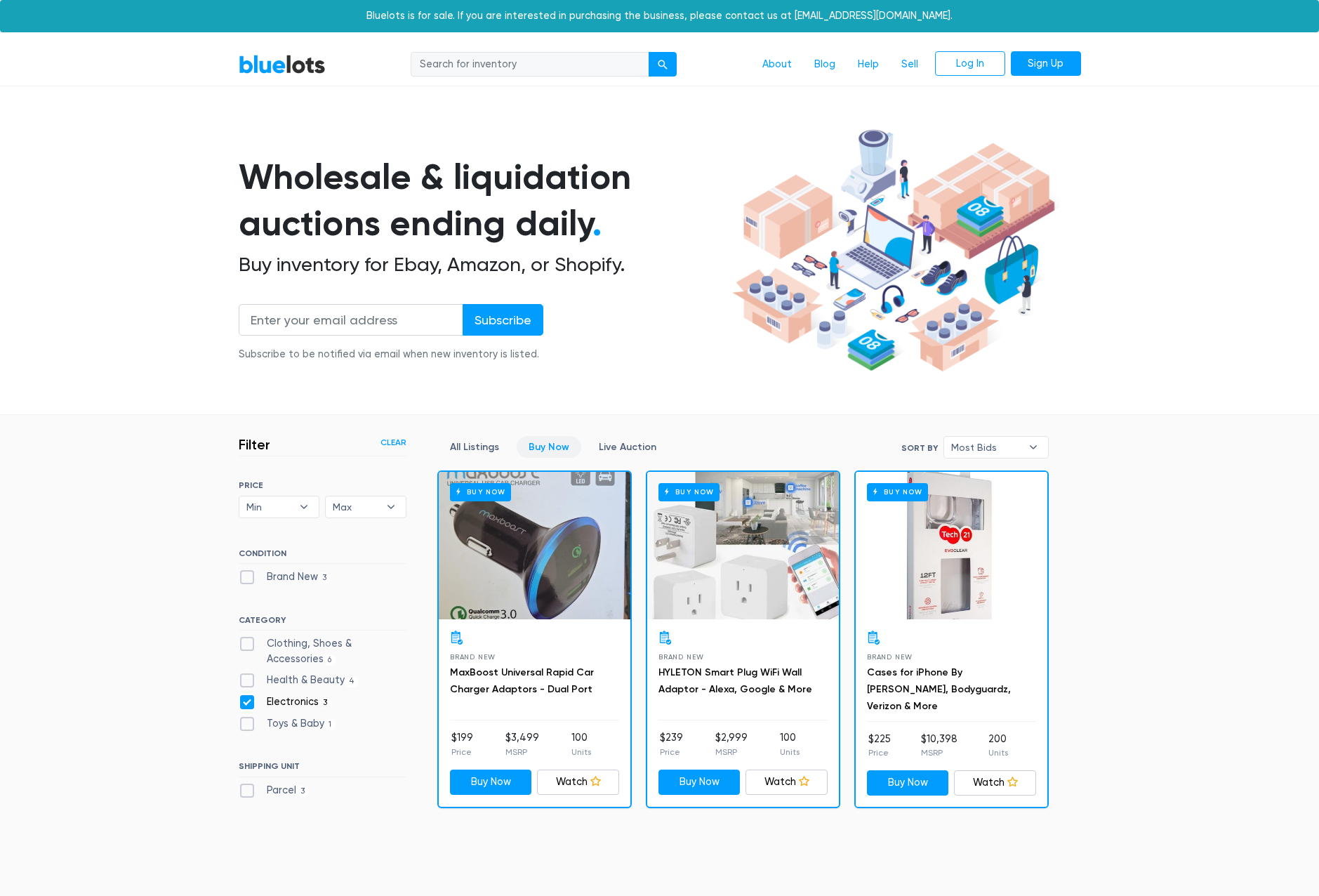
scroll to position [238, 0]
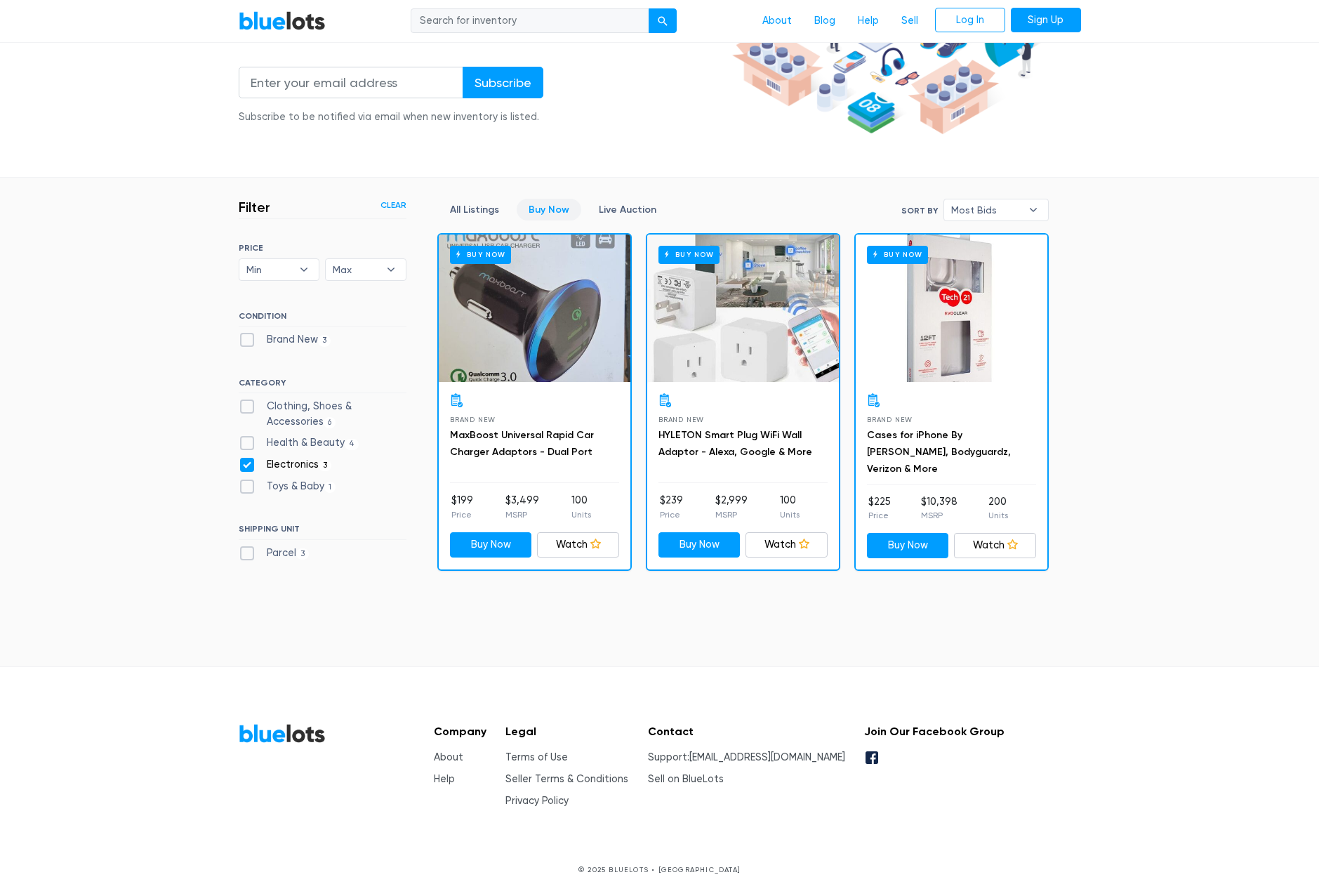
click at [731, 354] on div "Buy Now" at bounding box center [743, 308] width 192 height 147
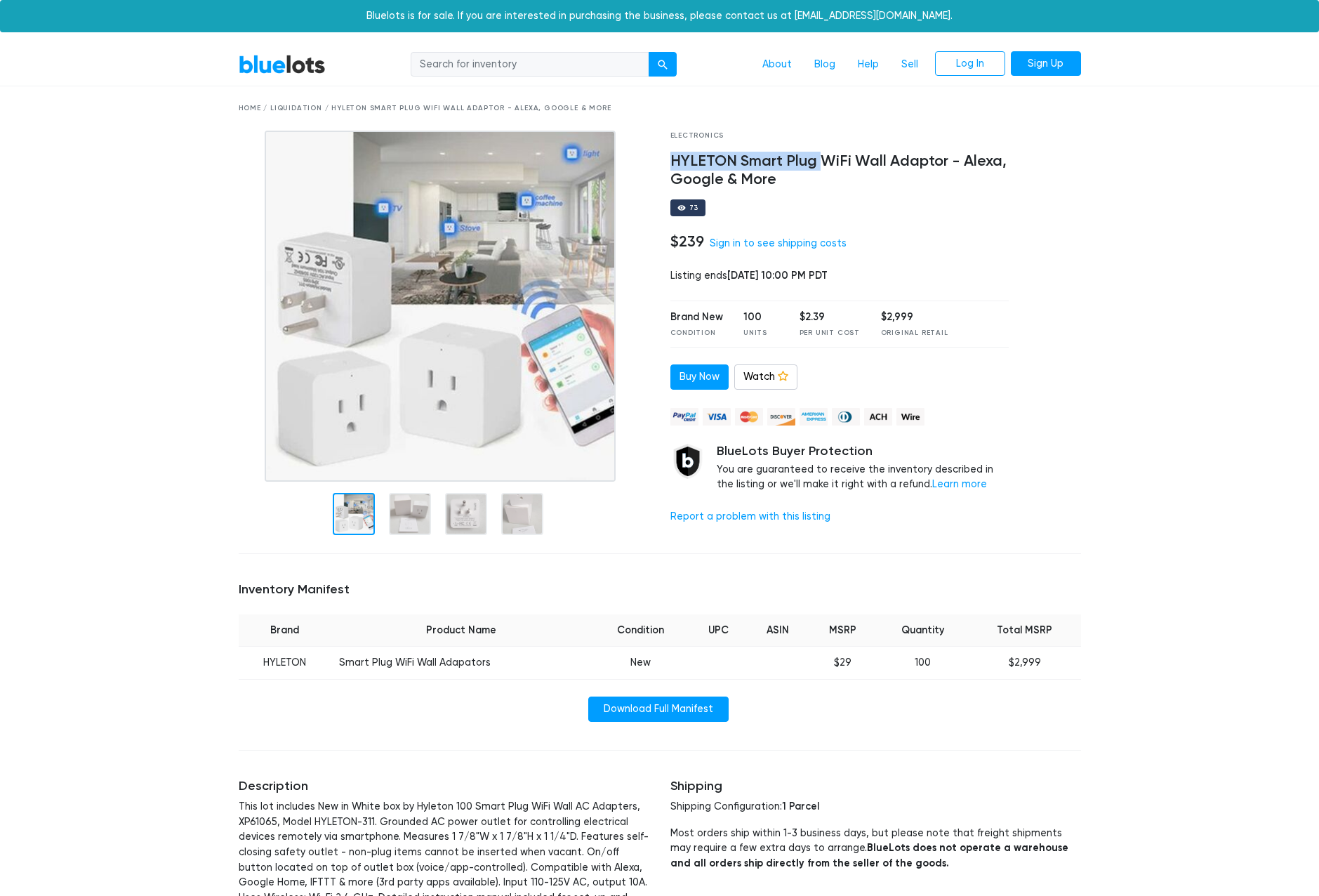
drag, startPoint x: 671, startPoint y: 158, endPoint x: 824, endPoint y: 160, distance: 153.0
click at [824, 160] on h4 "HYLETON Smart Plug WiFi Wall Adaptor - Alexa, Google & More" at bounding box center [840, 170] width 339 height 37
drag, startPoint x: 824, startPoint y: 160, endPoint x: 808, endPoint y: 161, distance: 16.0
click at [911, 210] on div "73" at bounding box center [840, 207] width 339 height 17
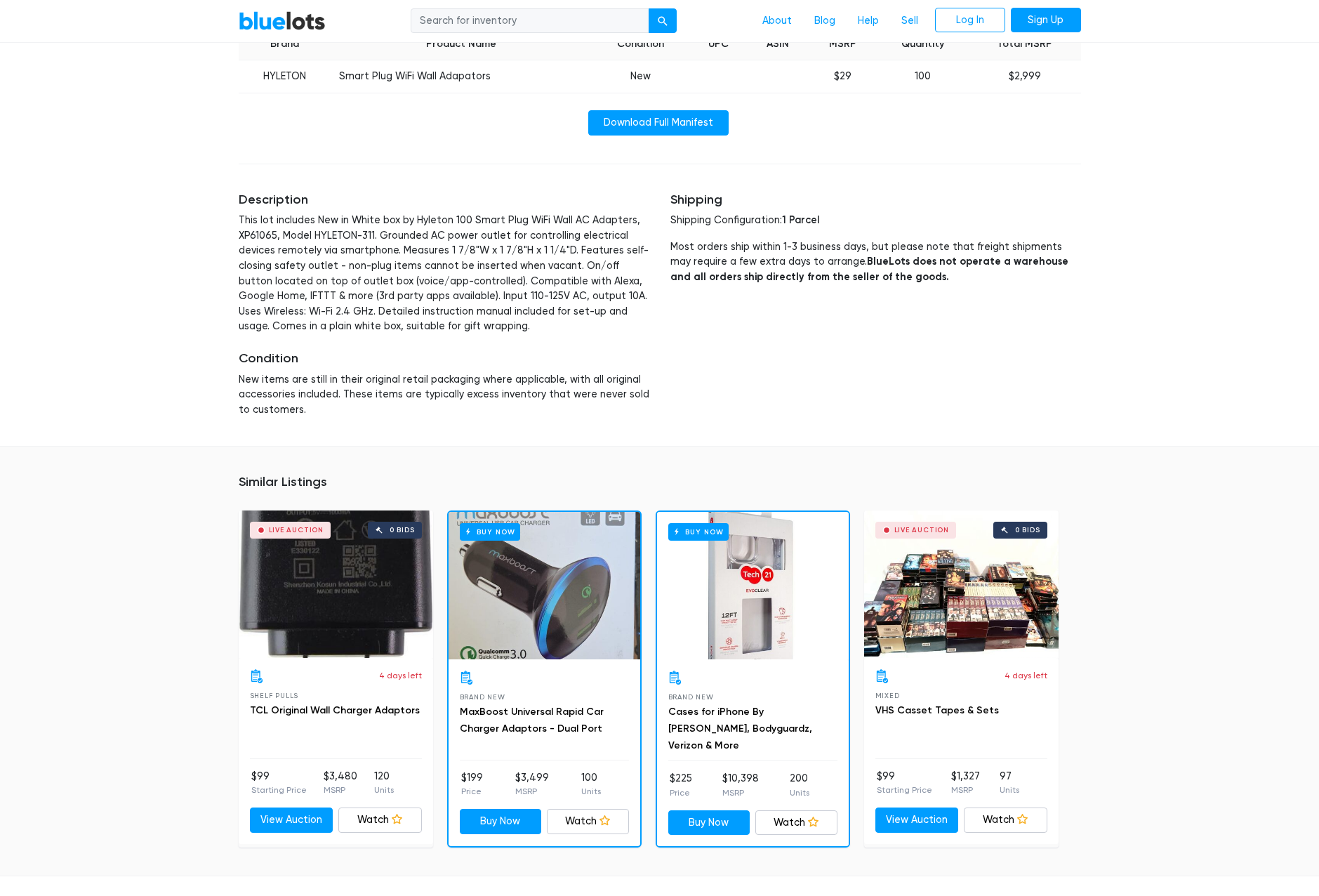
scroll to position [702, 0]
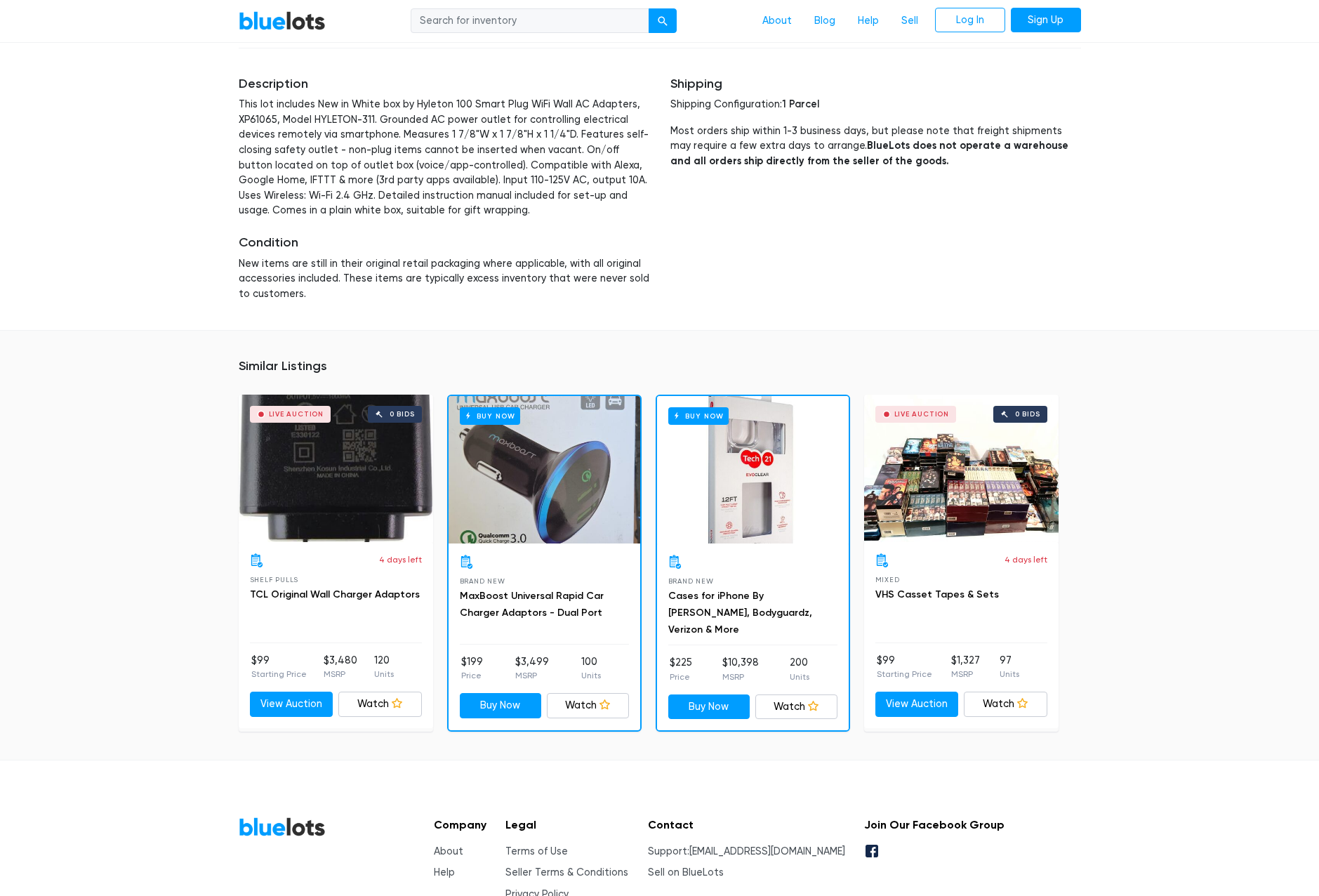
click at [714, 472] on div "Buy Now" at bounding box center [753, 470] width 192 height 147
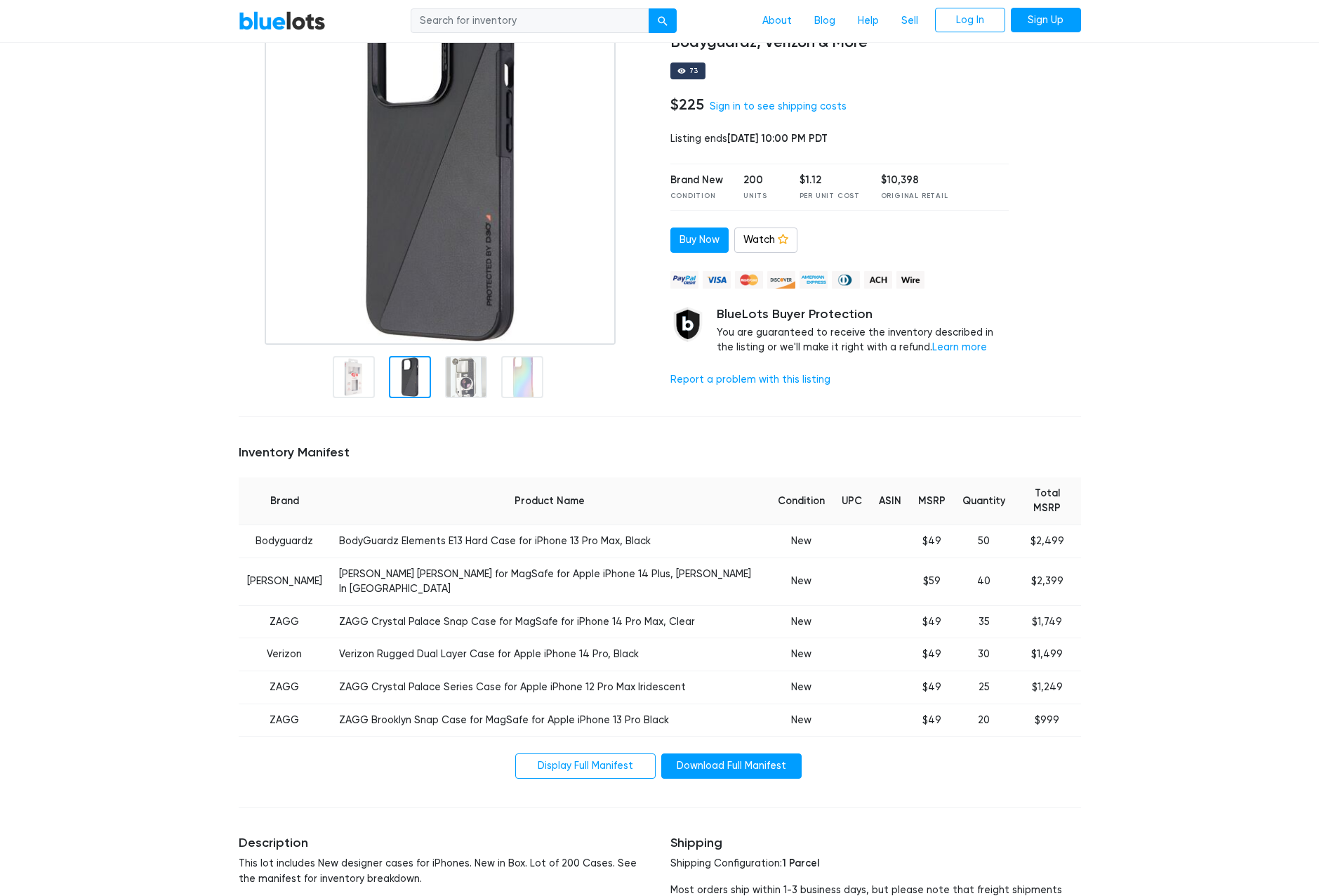
scroll to position [140, 0]
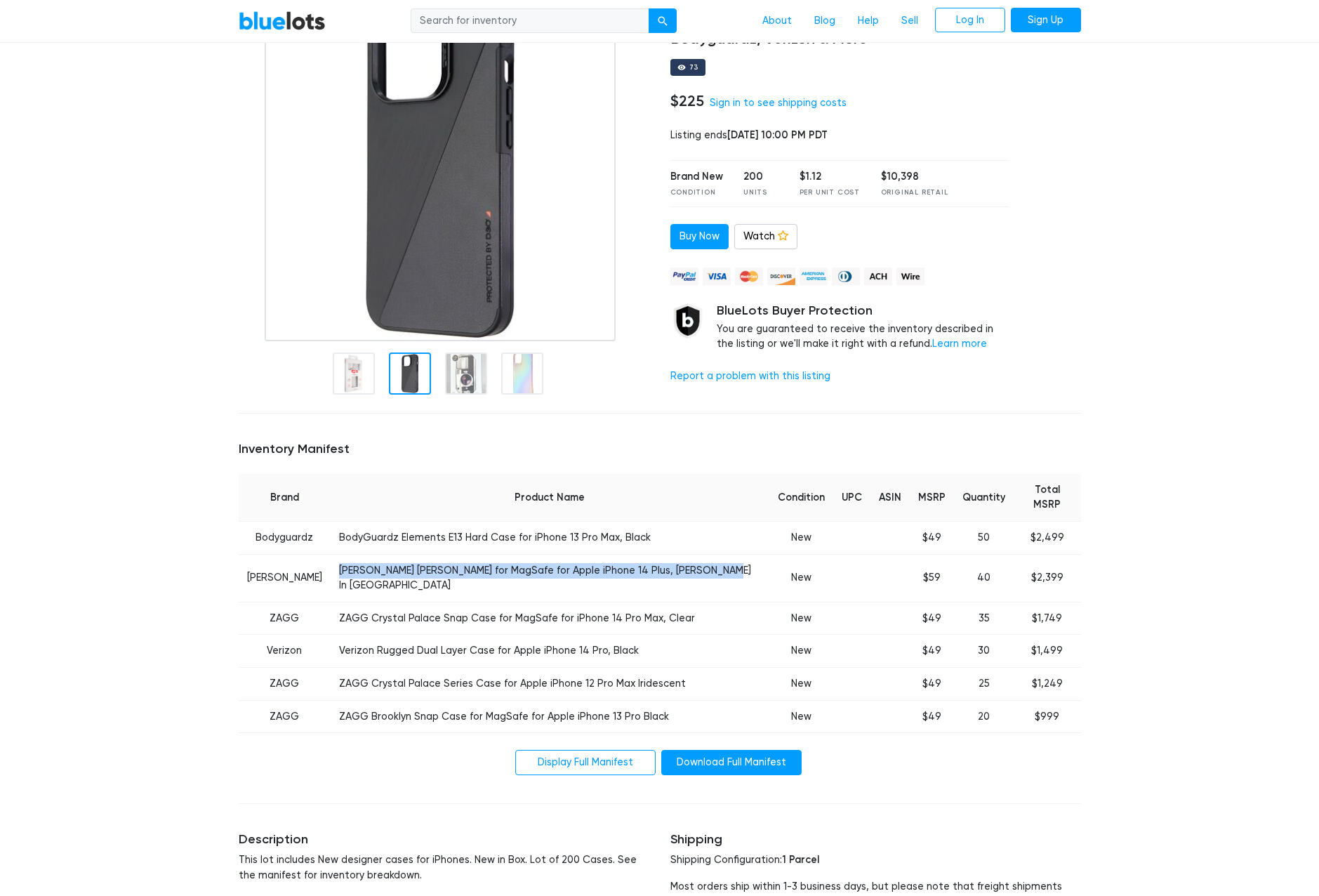
drag, startPoint x: 362, startPoint y: 555, endPoint x: 713, endPoint y: 570, distance: 351.3
click at [713, 570] on td "[PERSON_NAME] [PERSON_NAME] for MagSafe for Apple iPhone 14 Plus, [PERSON_NAME]…" at bounding box center [550, 578] width 439 height 48
drag, startPoint x: 713, startPoint y: 570, endPoint x: 684, endPoint y: 546, distance: 37.6
drag, startPoint x: 684, startPoint y: 546, endPoint x: 646, endPoint y: 553, distance: 38.6
click at [1199, 451] on div "BlueLots About Blog Help Sell Log In Sign Up Home / Liquidation / Cases for iPh…" at bounding box center [659, 778] width 1319 height 1750
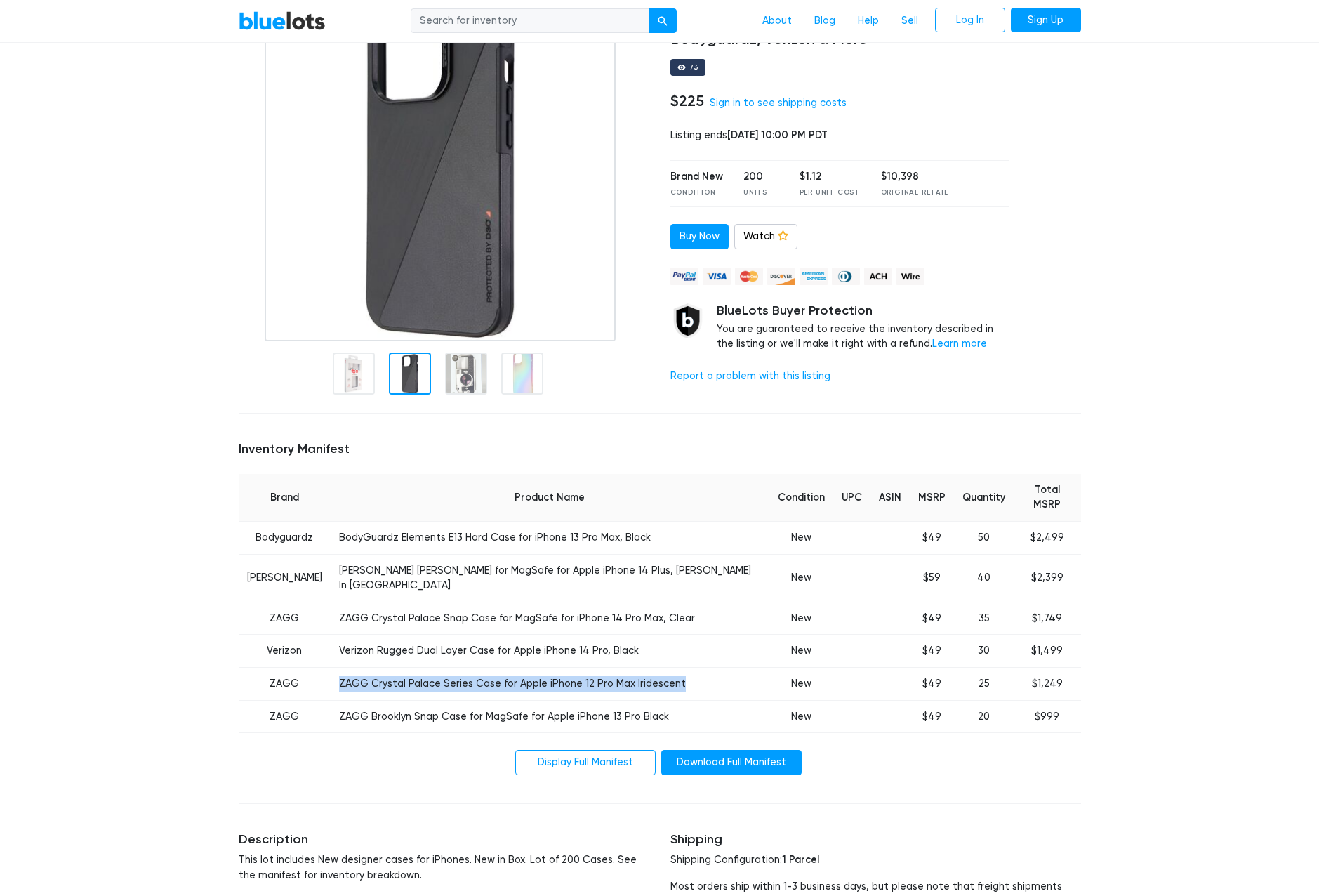
drag, startPoint x: 342, startPoint y: 649, endPoint x: 685, endPoint y: 665, distance: 343.4
click at [685, 667] on td "ZAGG Crystal Palace Series Case for Apple iPhone 12 Pro Max Iridescent" at bounding box center [550, 683] width 439 height 33
drag, startPoint x: 685, startPoint y: 665, endPoint x: 652, endPoint y: 650, distance: 36.2
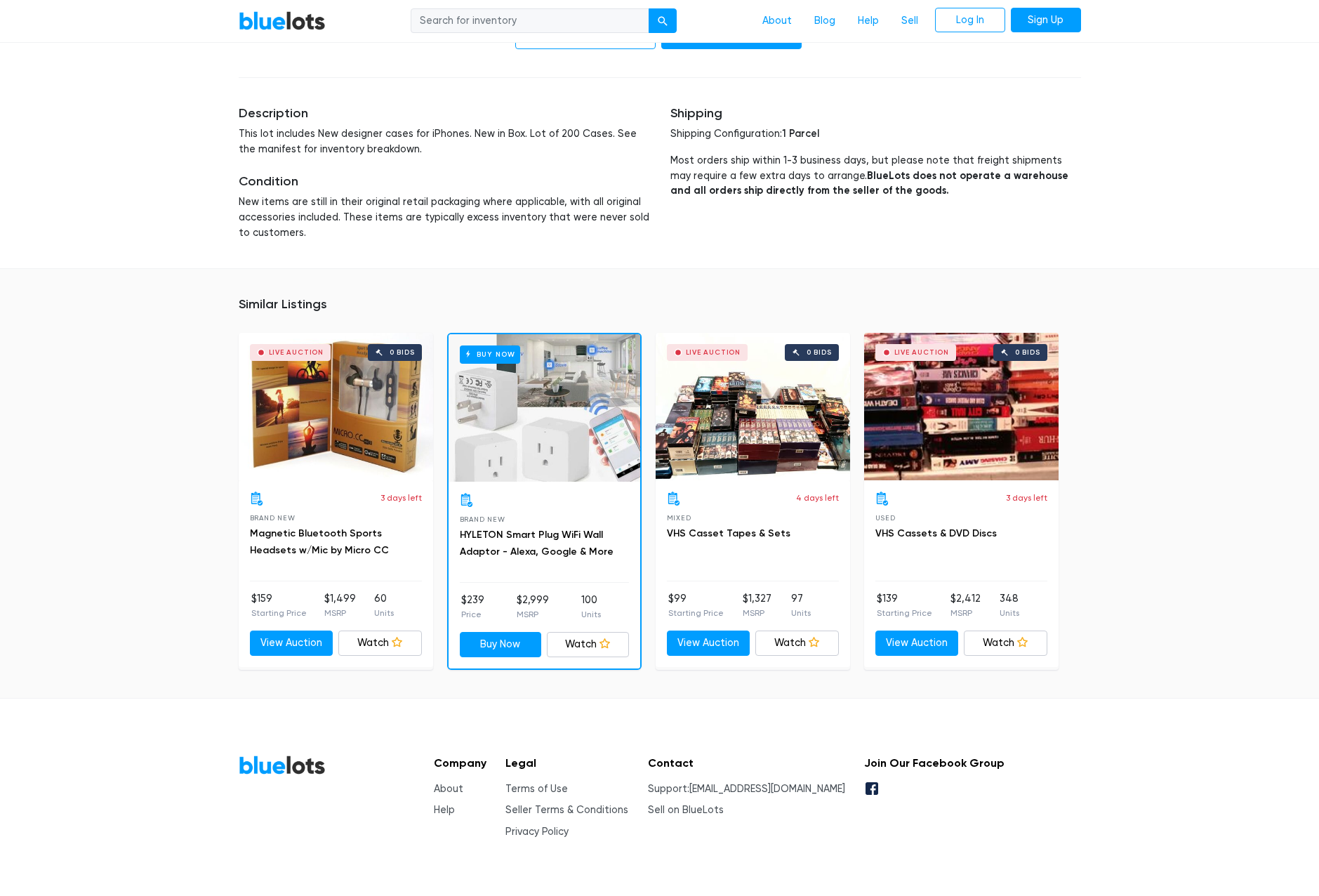
scroll to position [867, 0]
click at [335, 421] on div "Live Auction 0 bids" at bounding box center [335, 406] width 194 height 147
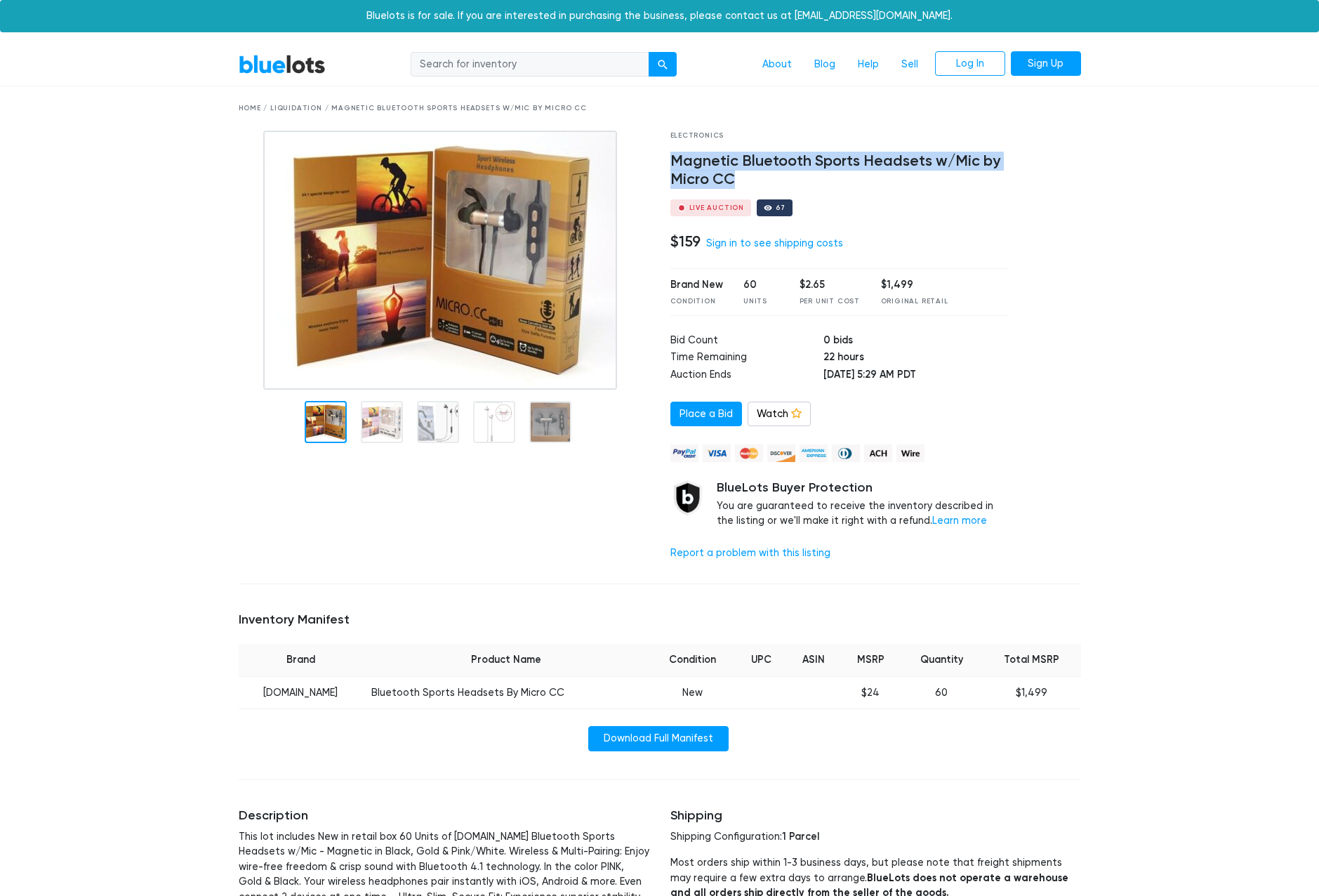
drag, startPoint x: 673, startPoint y: 162, endPoint x: 732, endPoint y: 181, distance: 62.0
click at [732, 181] on h4 "Magnetic Bluetooth Sports Headsets w/Mic by Micro CC" at bounding box center [840, 170] width 339 height 37
drag, startPoint x: 732, startPoint y: 181, endPoint x: 717, endPoint y: 182, distance: 15.0
copy h4 "Magnetic Bluetooth Sports Headsets w/Mic by Micro CC"
click at [1191, 417] on div "BlueLots About Blog Help Sell Log In Sign Up Home / Liquidation / Magnetic Blue…" at bounding box center [659, 912] width 1319 height 1738
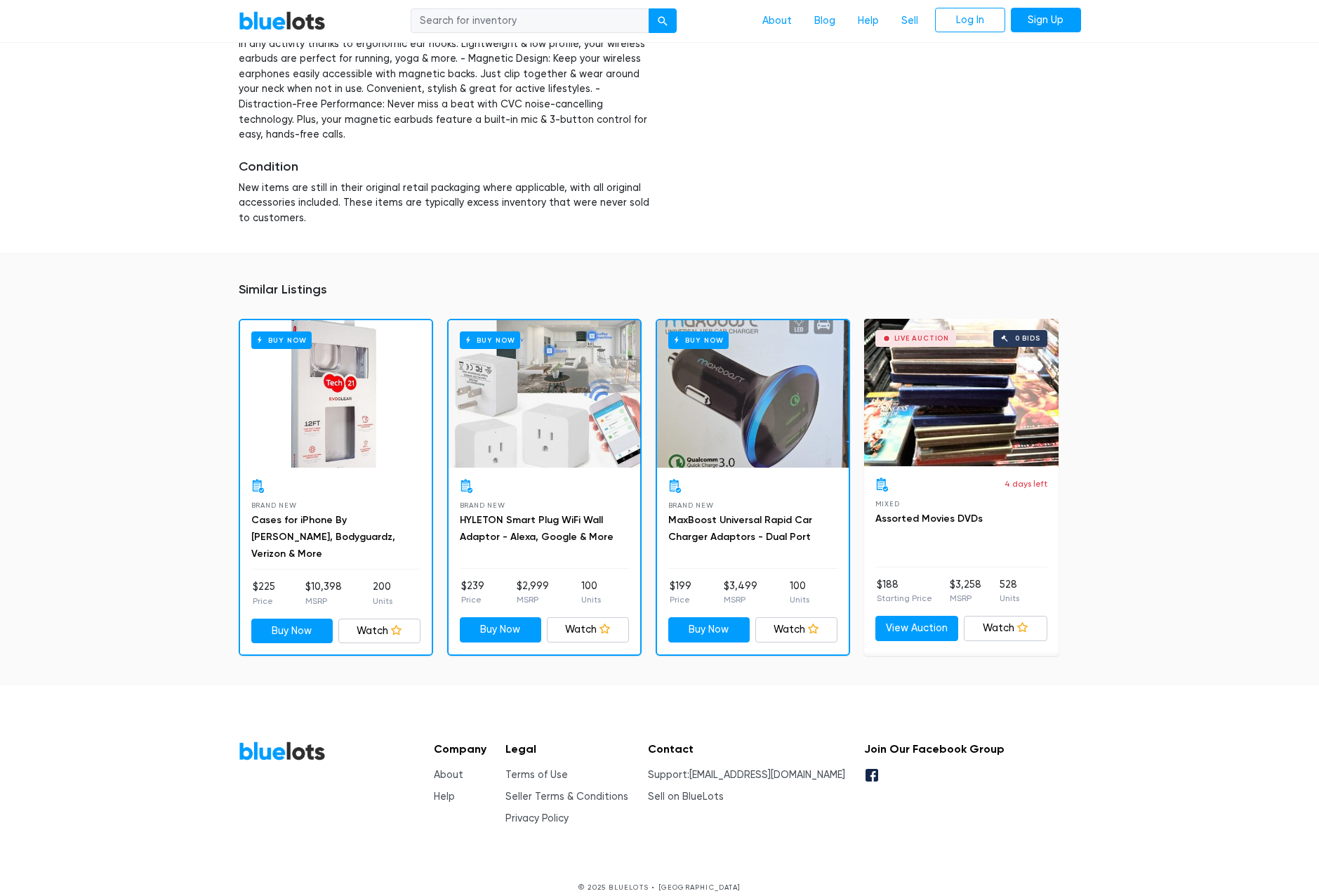
scroll to position [870, 0]
